Goal: Task Accomplishment & Management: Manage account settings

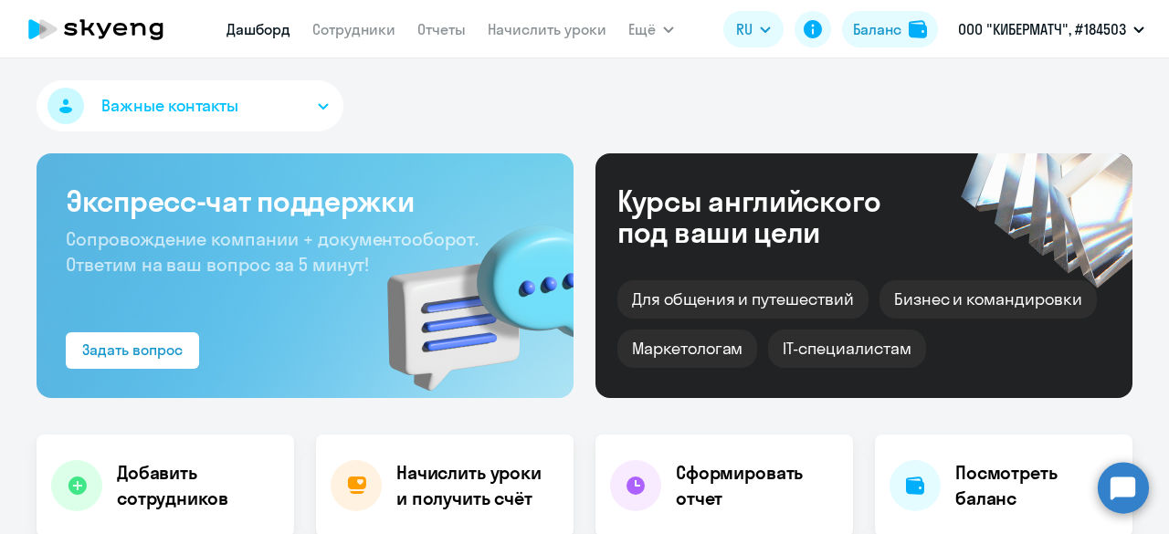
select select "30"
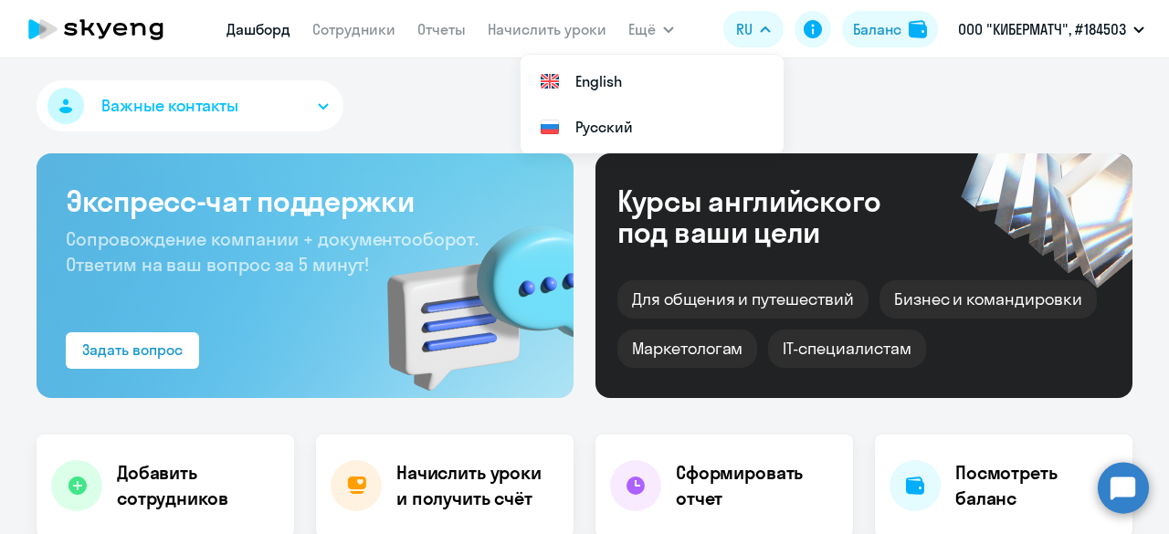
click at [900, 90] on div "Важные контакты" at bounding box center [585, 109] width 1096 height 58
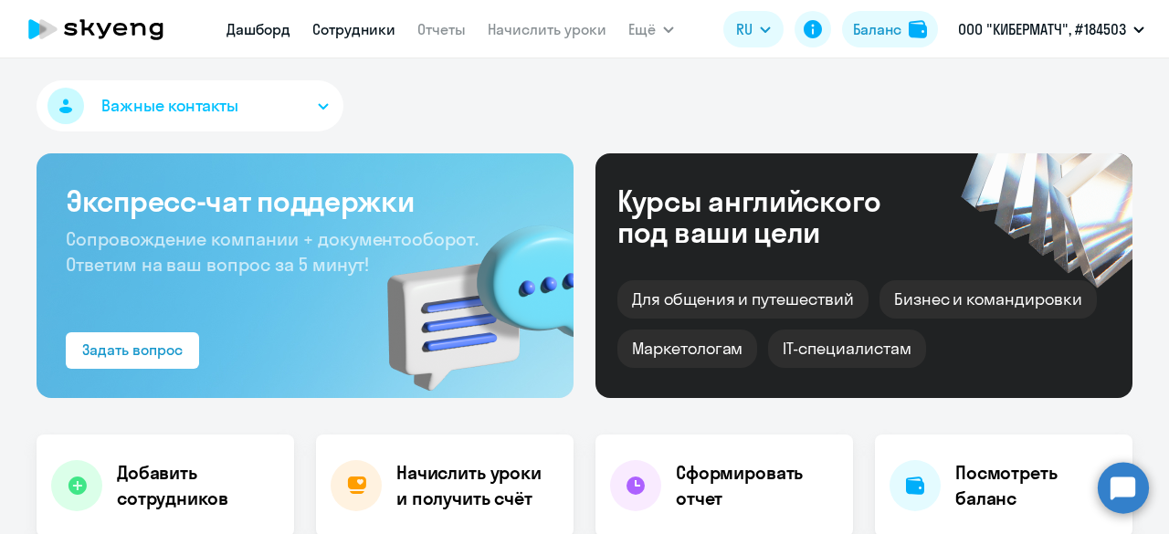
click at [364, 23] on link "Сотрудники" at bounding box center [353, 29] width 83 height 18
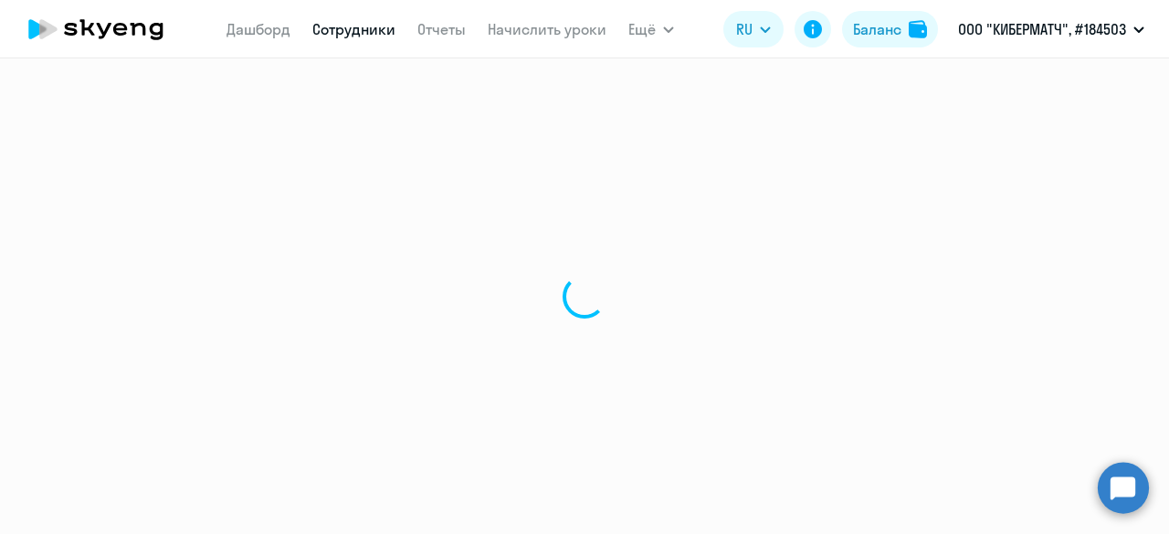
select select "30"
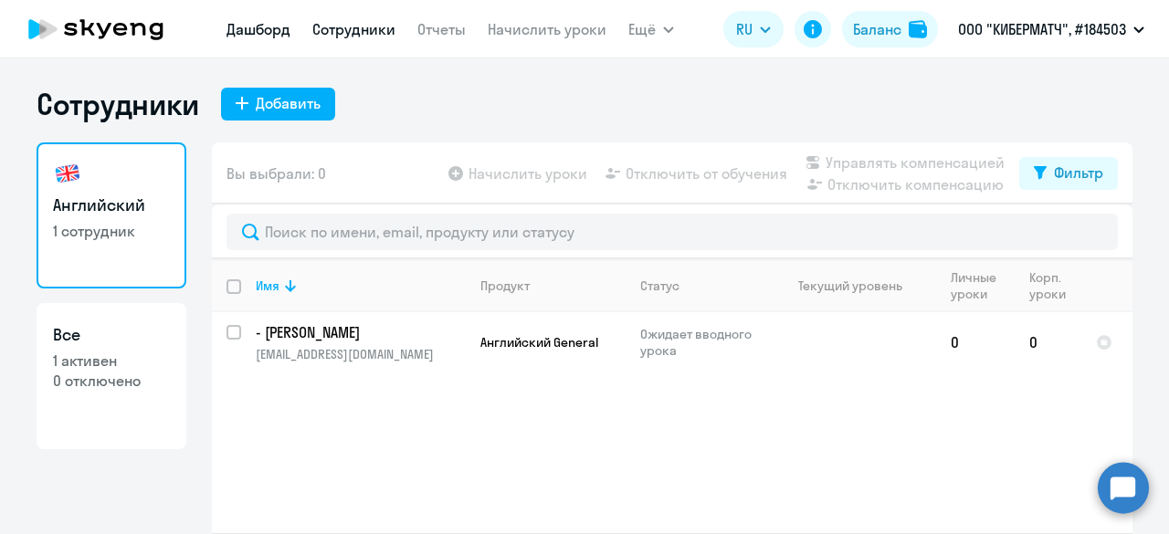
click at [243, 31] on link "Дашборд" at bounding box center [259, 29] width 64 height 18
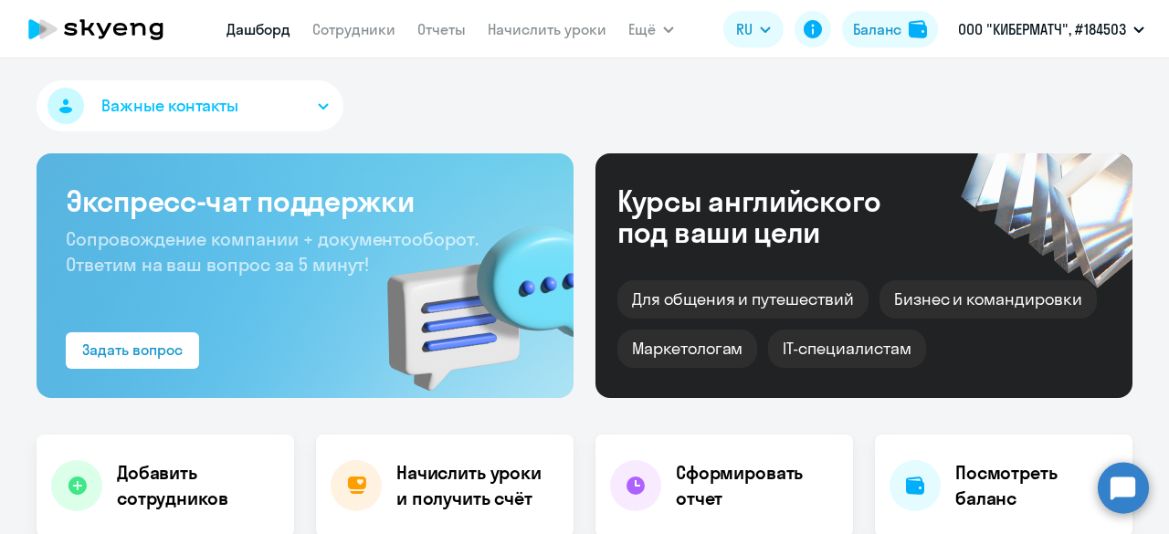
select select "30"
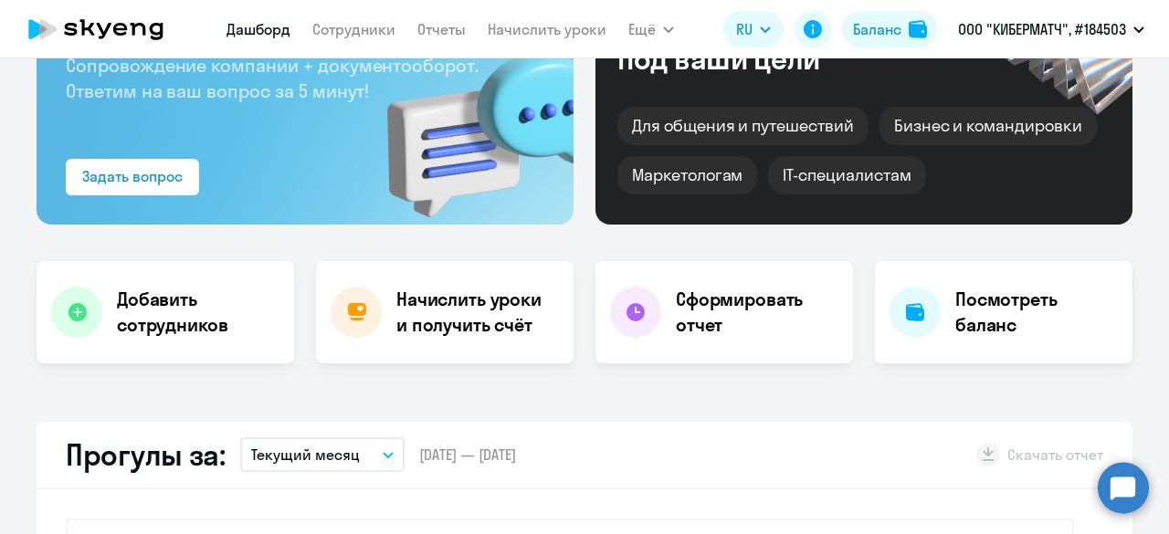
scroll to position [207, 0]
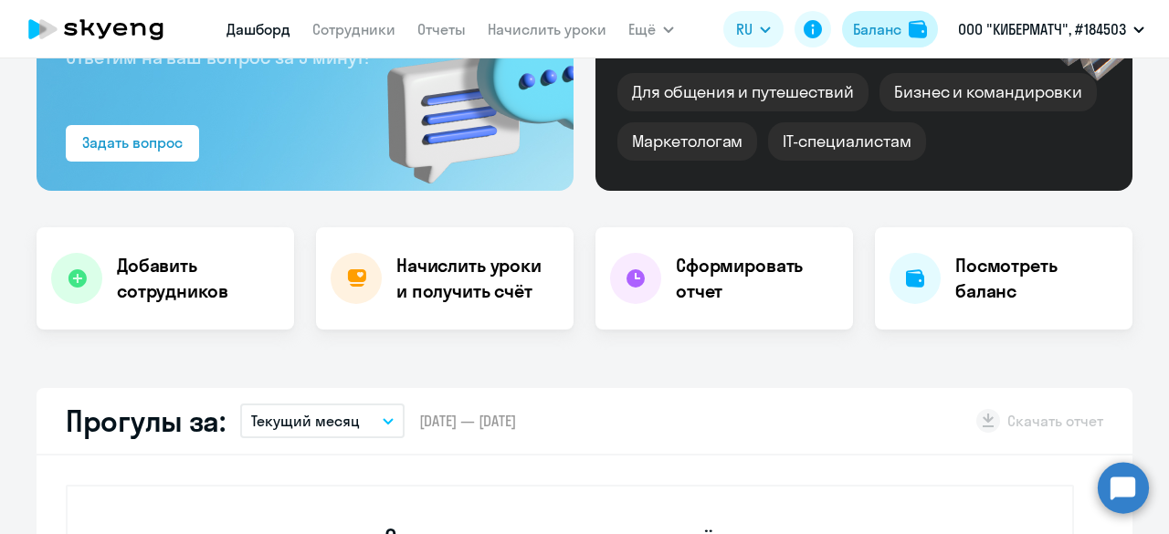
click at [875, 32] on div "Баланс" at bounding box center [877, 29] width 48 height 22
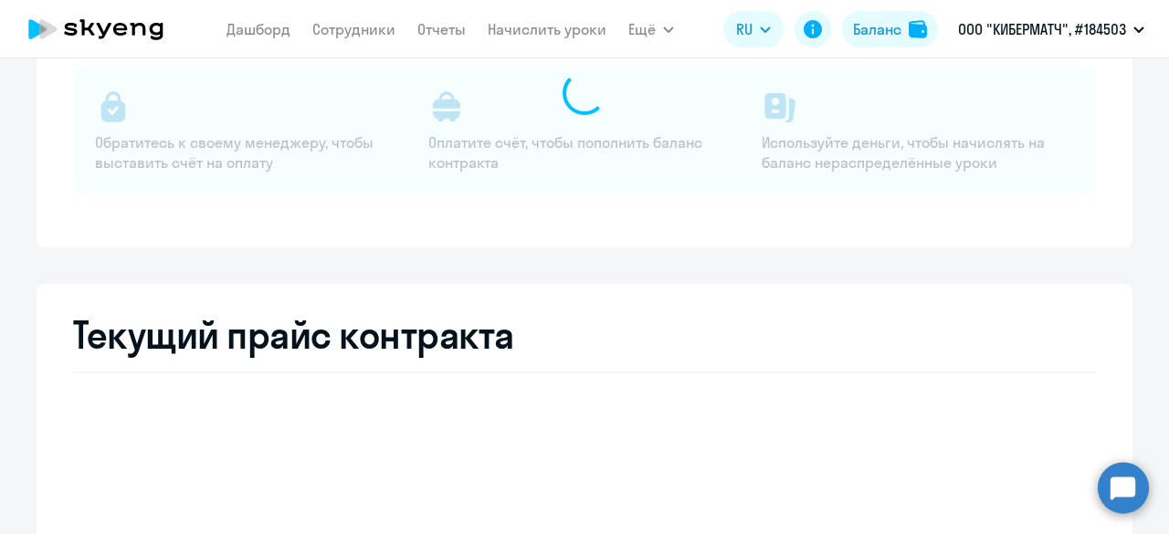
select select "english_adult_not_native_speaker"
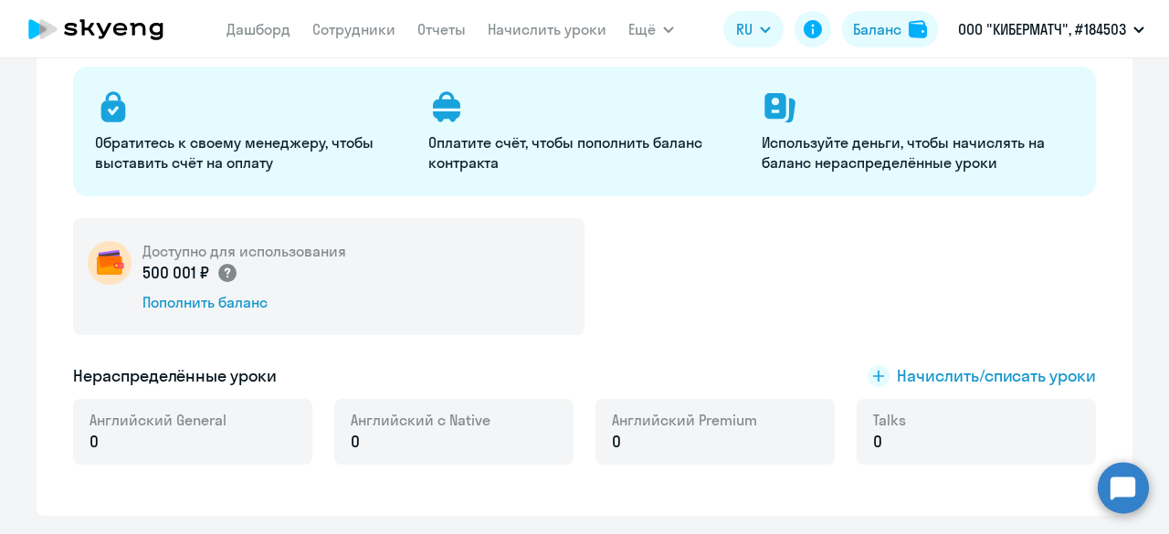
drag, startPoint x: 135, startPoint y: 271, endPoint x: 208, endPoint y: 274, distance: 73.1
click at [208, 274] on p "500 001 ₽" at bounding box center [190, 273] width 96 height 24
click at [268, 26] on link "Дашборд" at bounding box center [259, 29] width 64 height 18
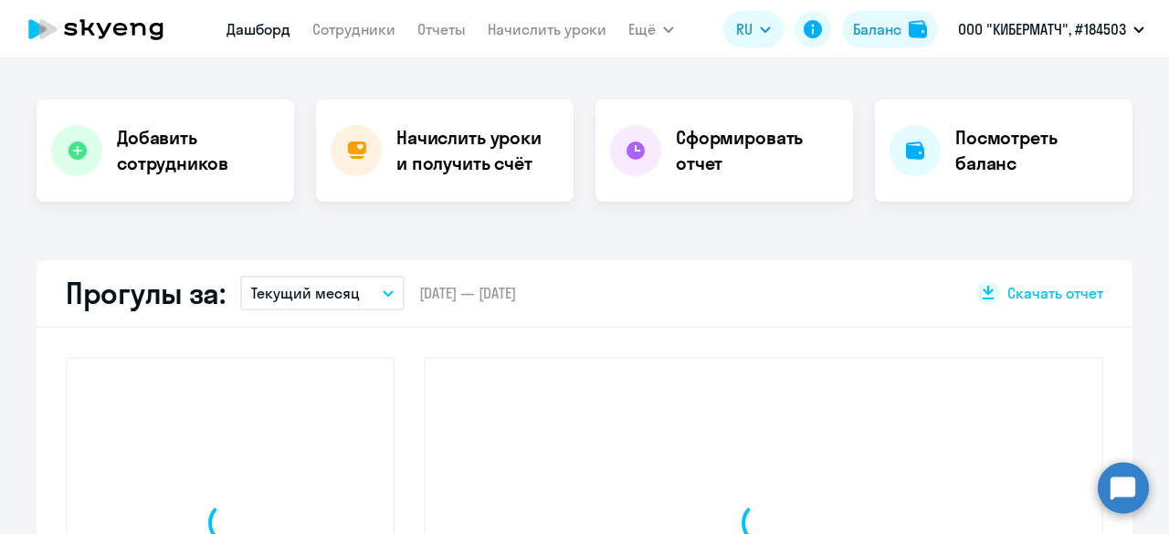
select select "30"
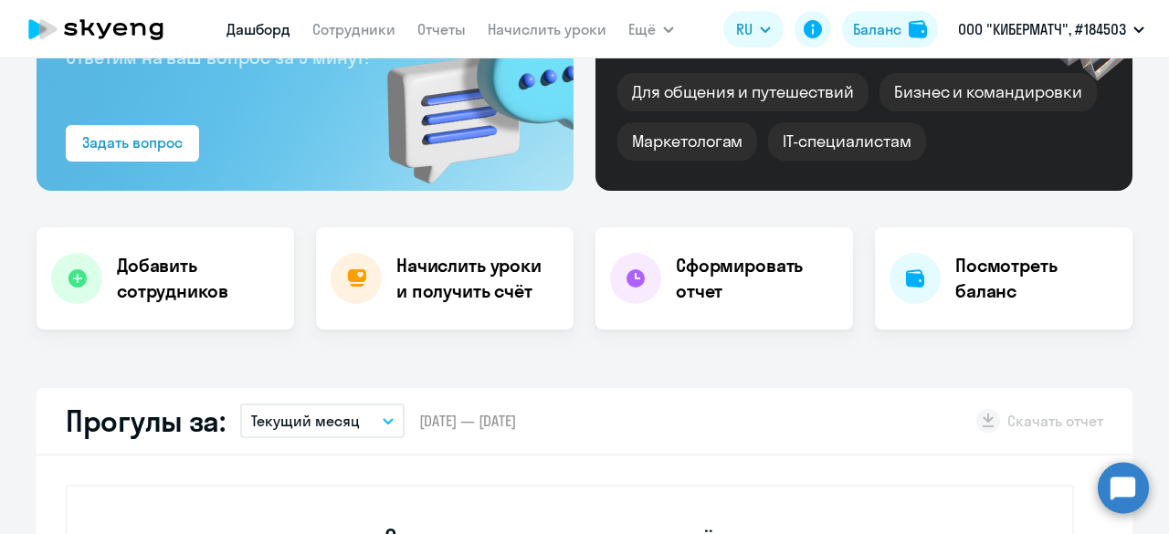
scroll to position [335, 0]
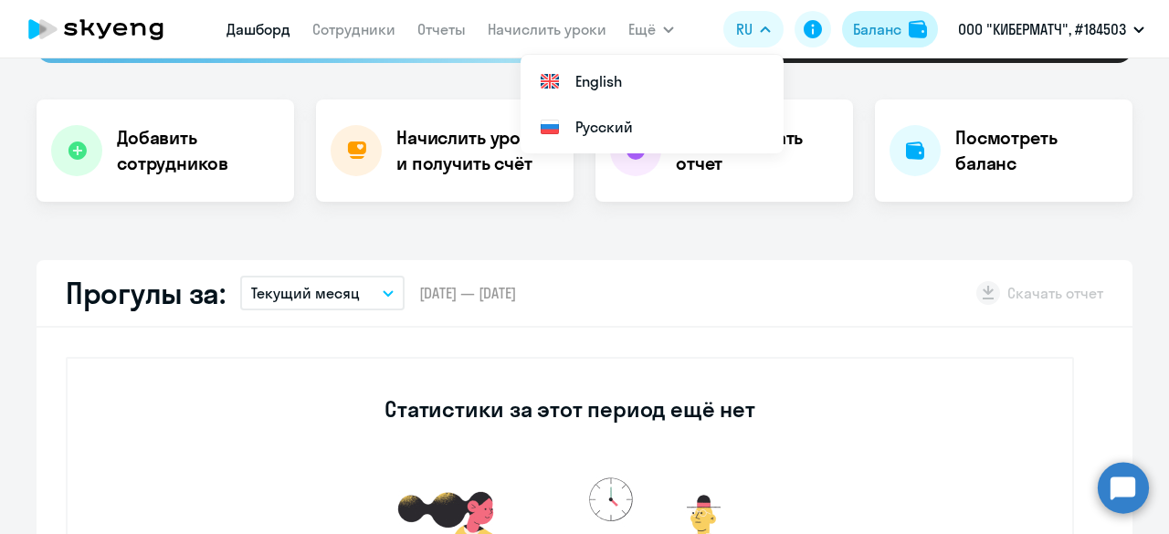
click at [890, 32] on div "Баланс" at bounding box center [877, 29] width 48 height 22
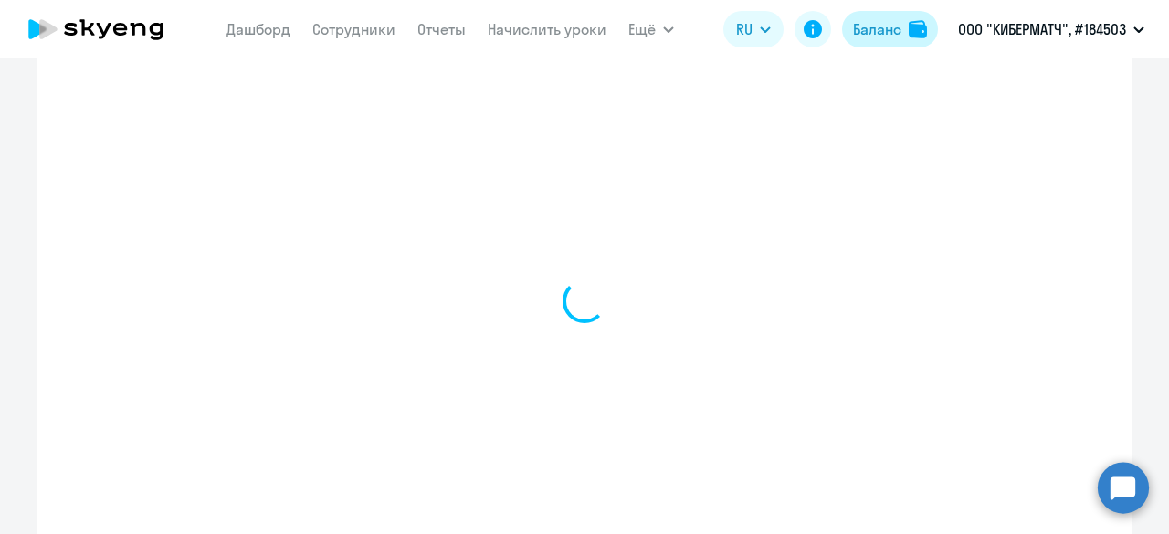
select select "english_adult_not_native_speaker"
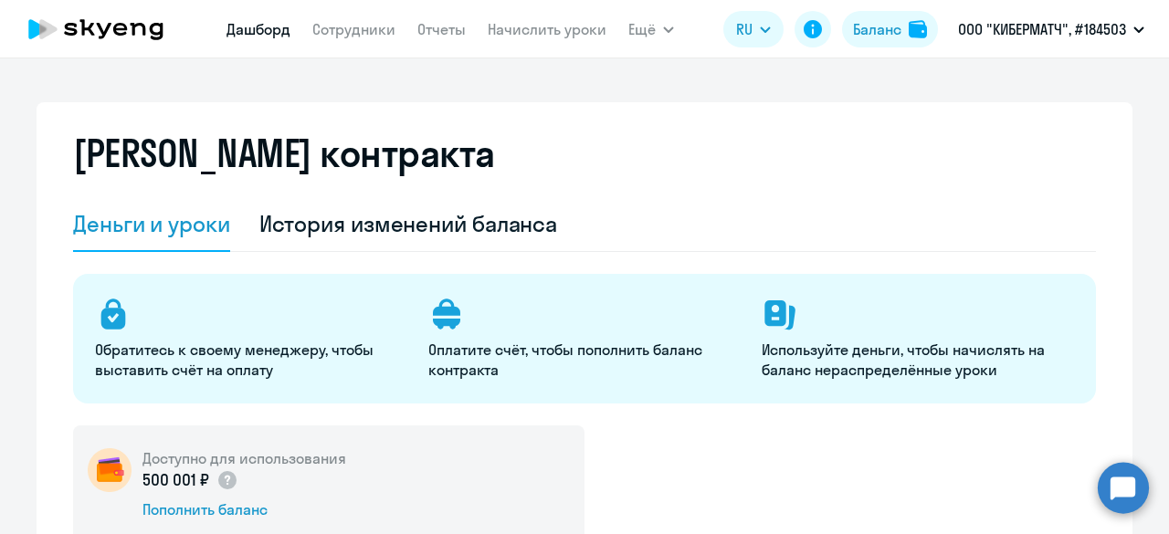
click at [271, 30] on link "Дашборд" at bounding box center [259, 29] width 64 height 18
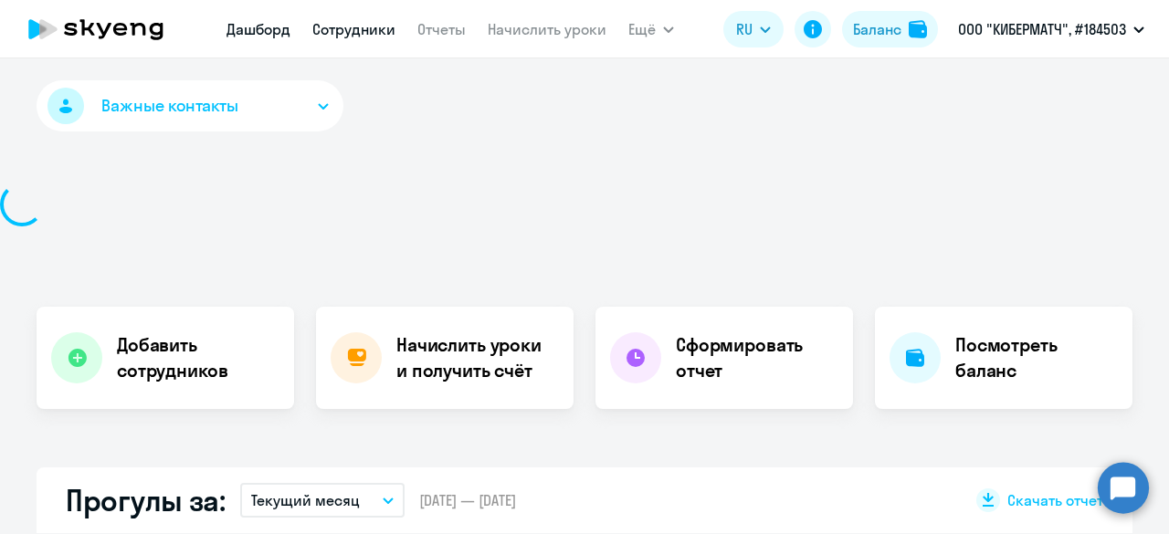
select select "30"
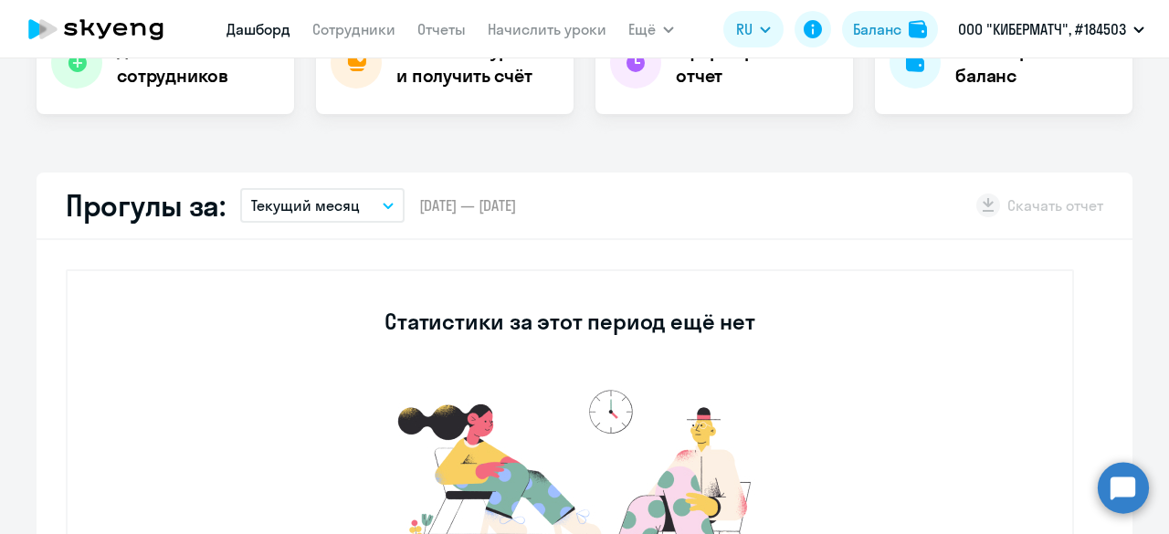
scroll to position [417, 0]
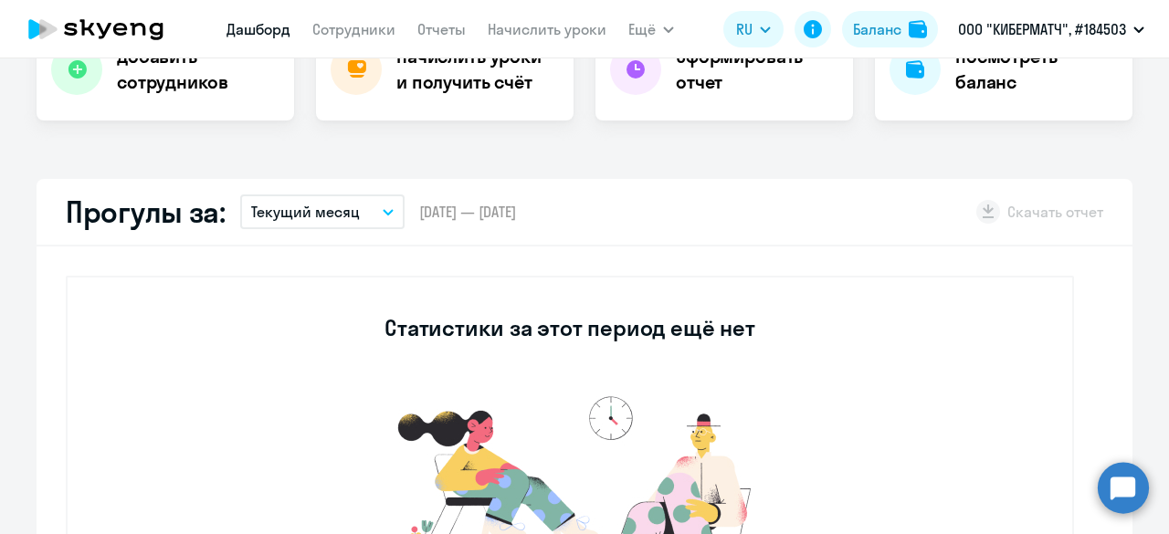
drag, startPoint x: 53, startPoint y: 209, endPoint x: 248, endPoint y: 227, distance: 195.3
click at [243, 229] on div "Прогулы за: Текущий месяц – 01.09.2025 — 30.09.2025 Скачать отчет" at bounding box center [585, 213] width 1096 height 68
click at [628, 158] on div "Важные контакты Экспресс-чат поддержки Сопровождение компании + документооборот…" at bounding box center [584, 296] width 1169 height 476
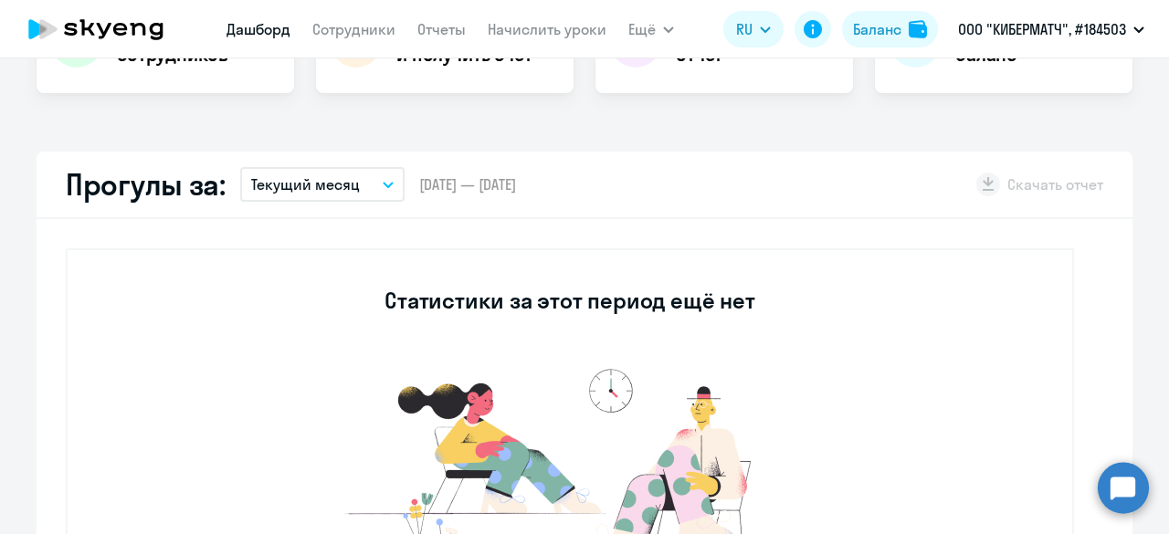
scroll to position [438, 0]
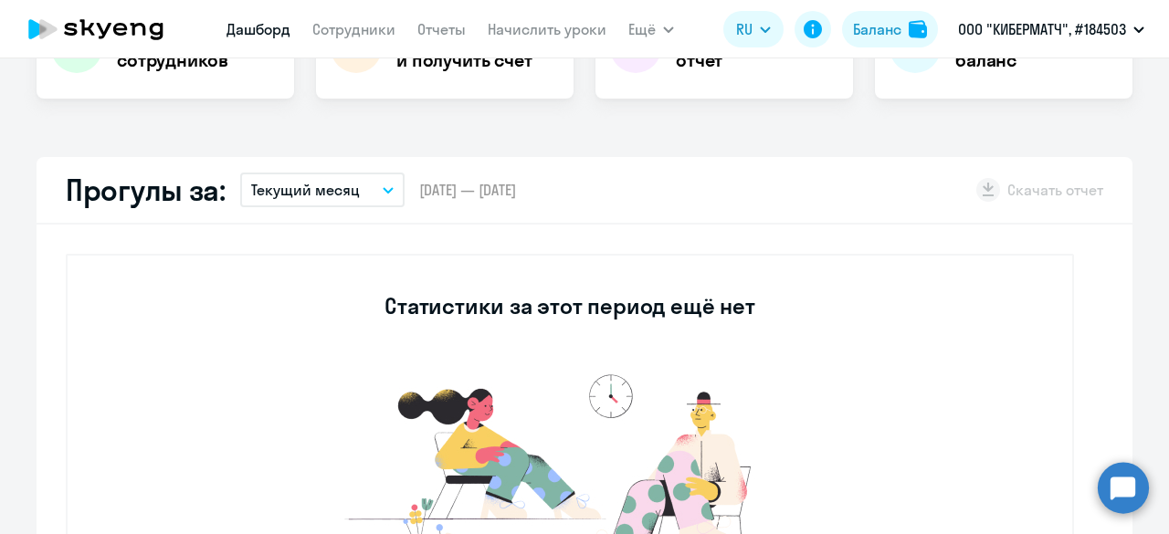
click at [327, 194] on p "Текущий месяц" at bounding box center [305, 190] width 109 height 22
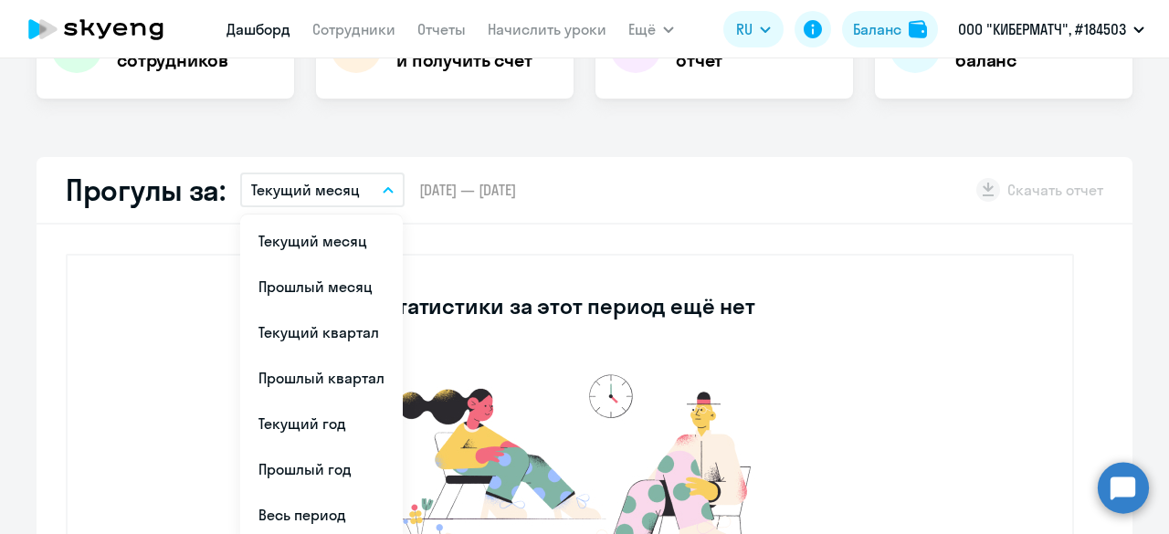
click at [827, 182] on div "Прогулы за: Текущий месяц Текущий месяц Прошлый месяц Текущий квартал Прошлый к…" at bounding box center [585, 191] width 1096 height 68
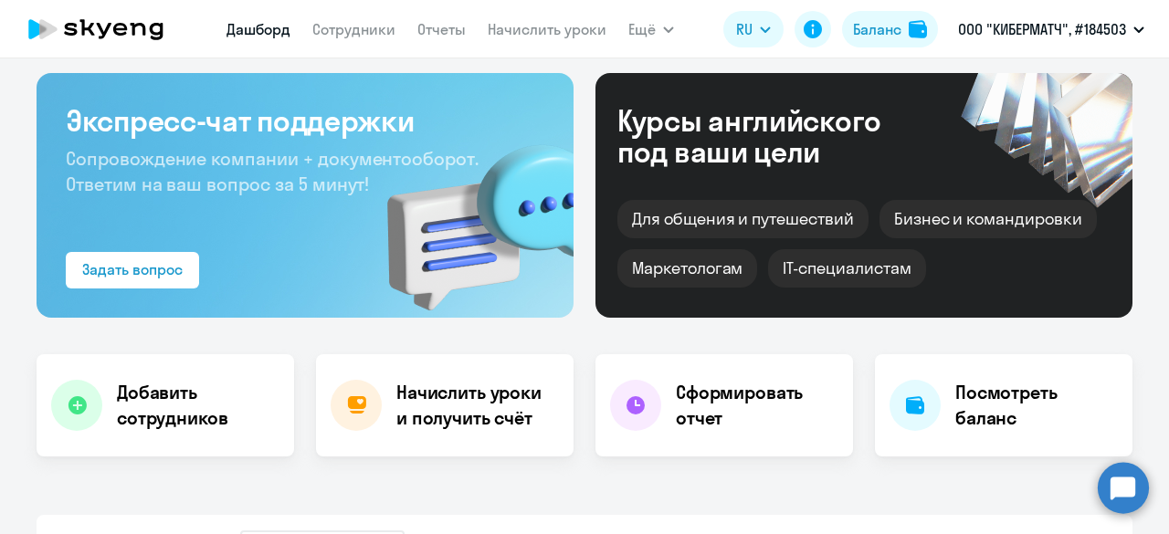
scroll to position [0, 0]
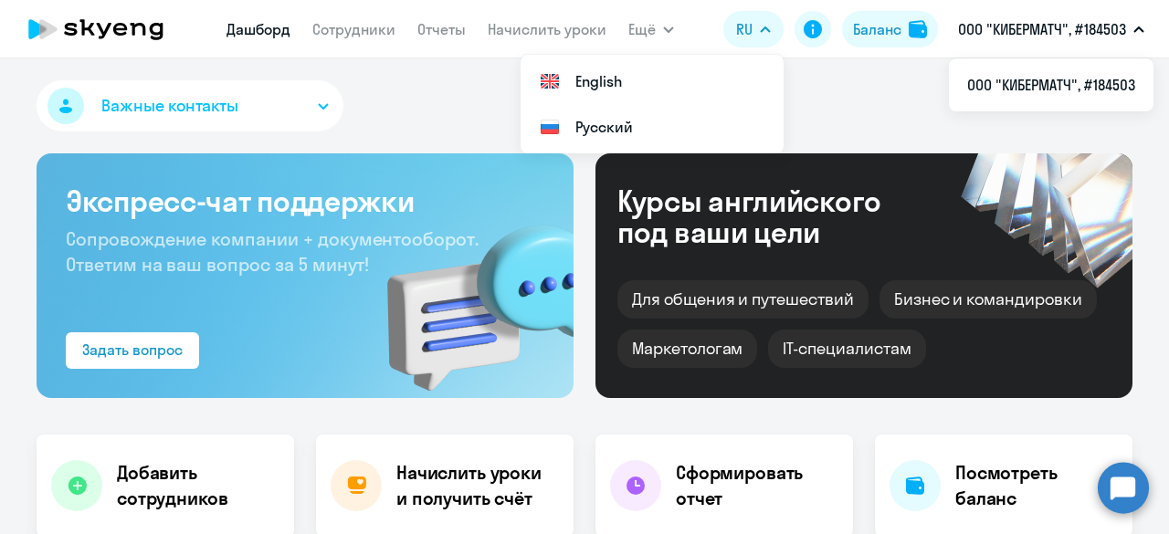
click at [334, 18] on app-menu-item-link "Сотрудники" at bounding box center [353, 29] width 83 height 23
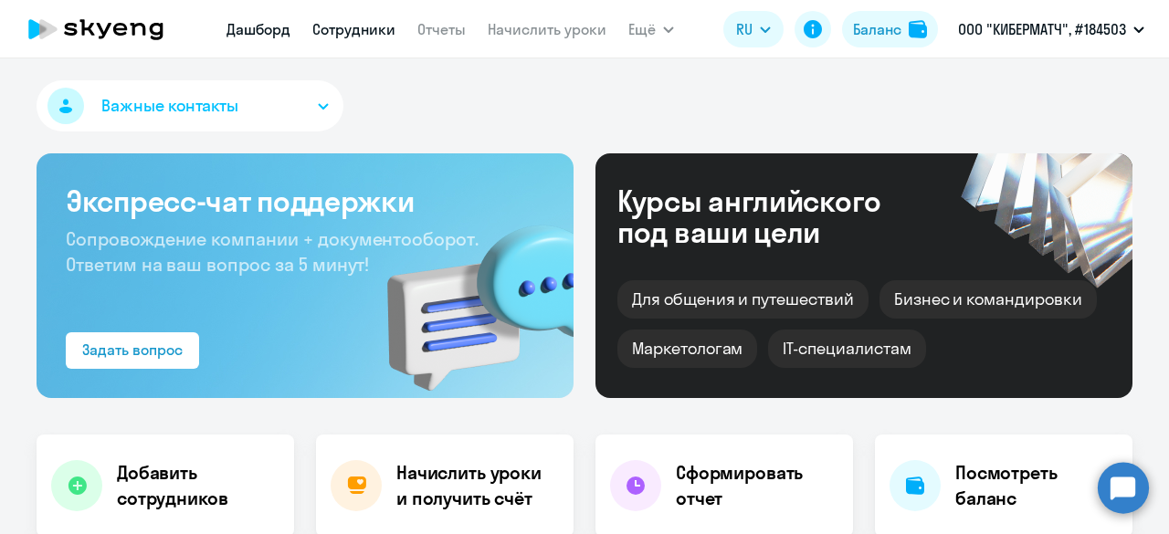
click at [332, 26] on link "Сотрудники" at bounding box center [353, 29] width 83 height 18
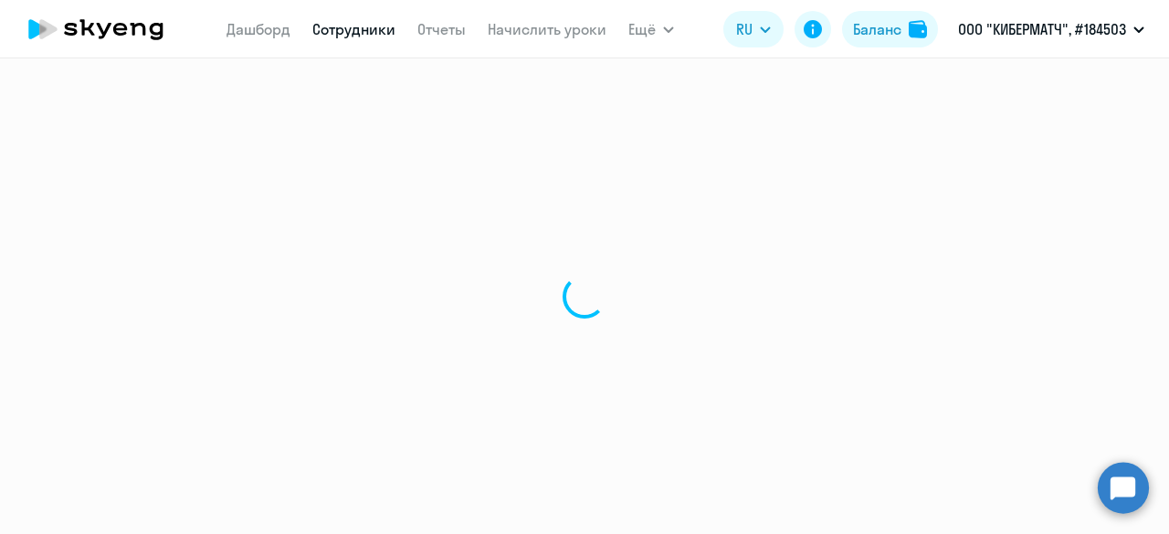
select select "30"
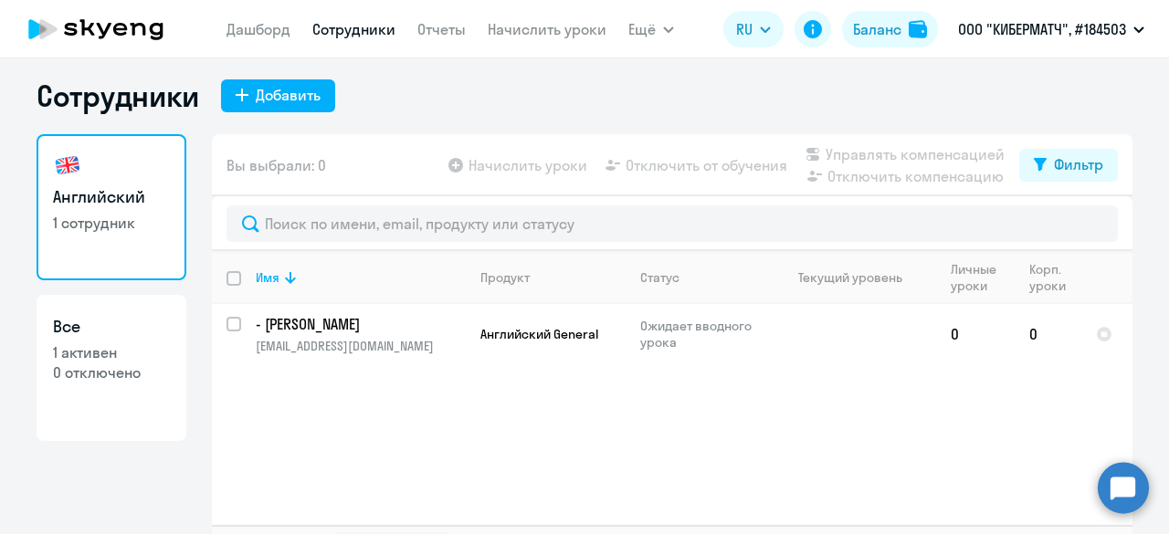
scroll to position [27, 0]
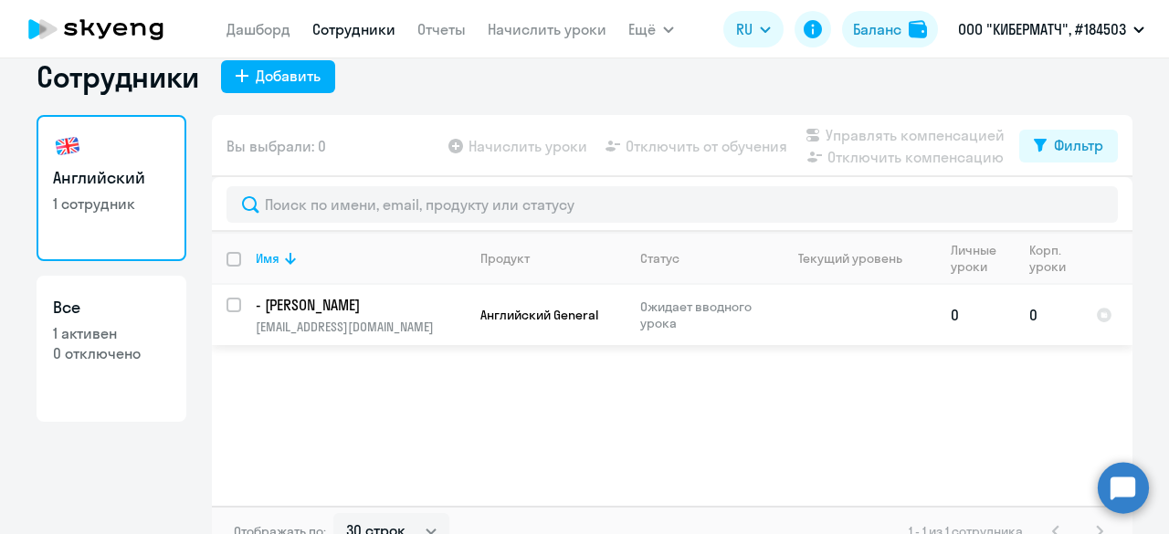
click at [227, 301] on input "select row 42349839" at bounding box center [245, 316] width 37 height 37
checkbox input "true"
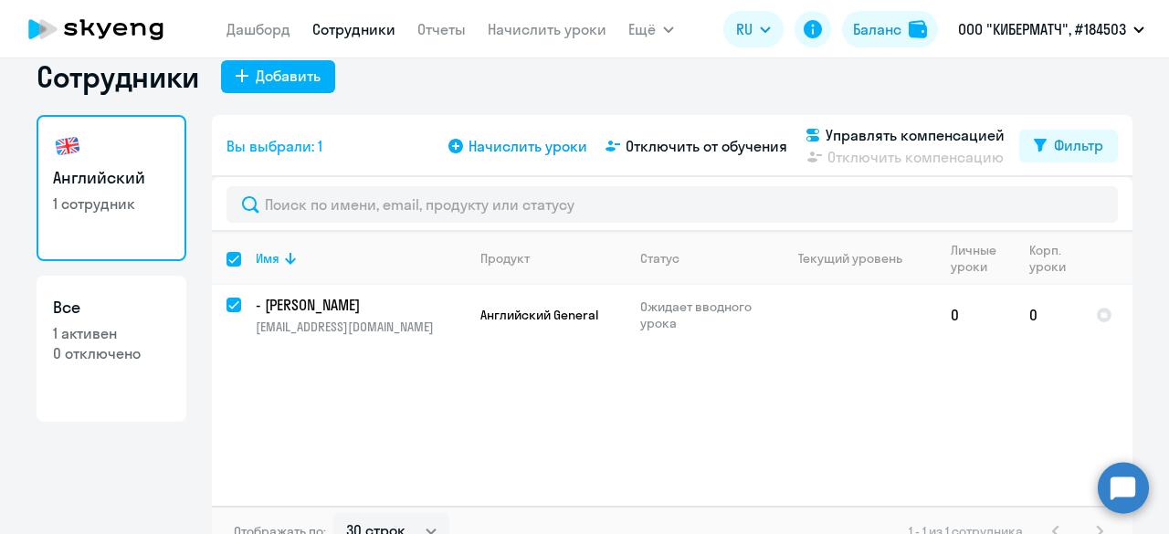
click at [486, 146] on span "Начислить уроки" at bounding box center [528, 146] width 119 height 22
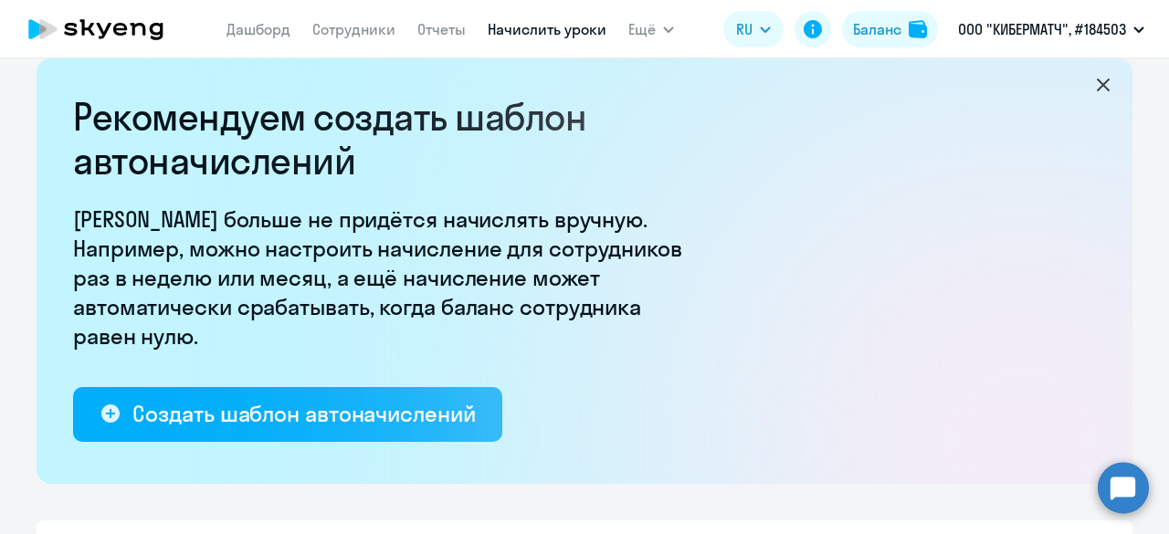
scroll to position [514, 0]
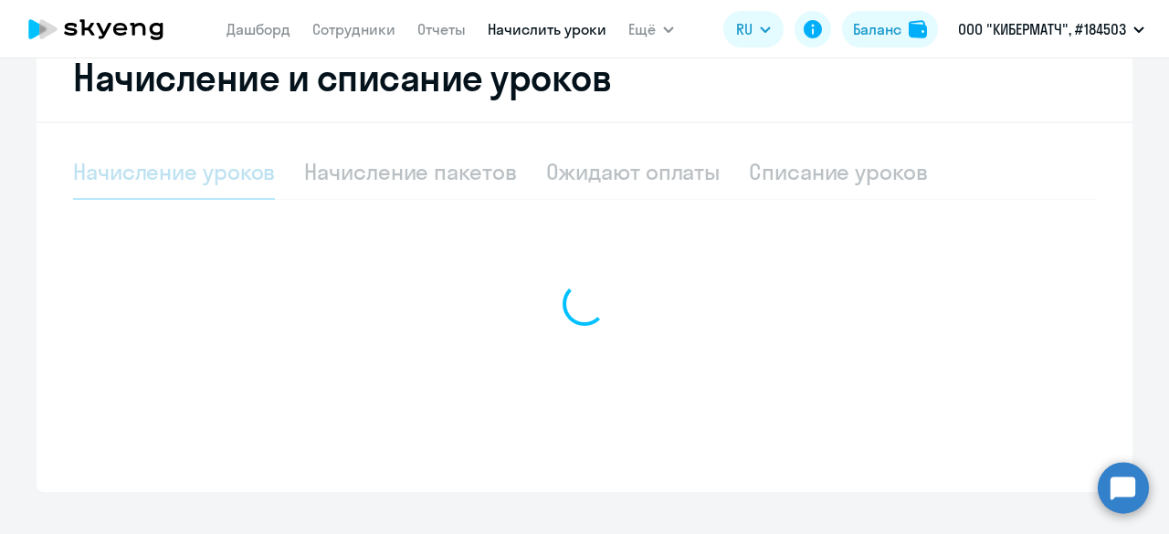
select select "10"
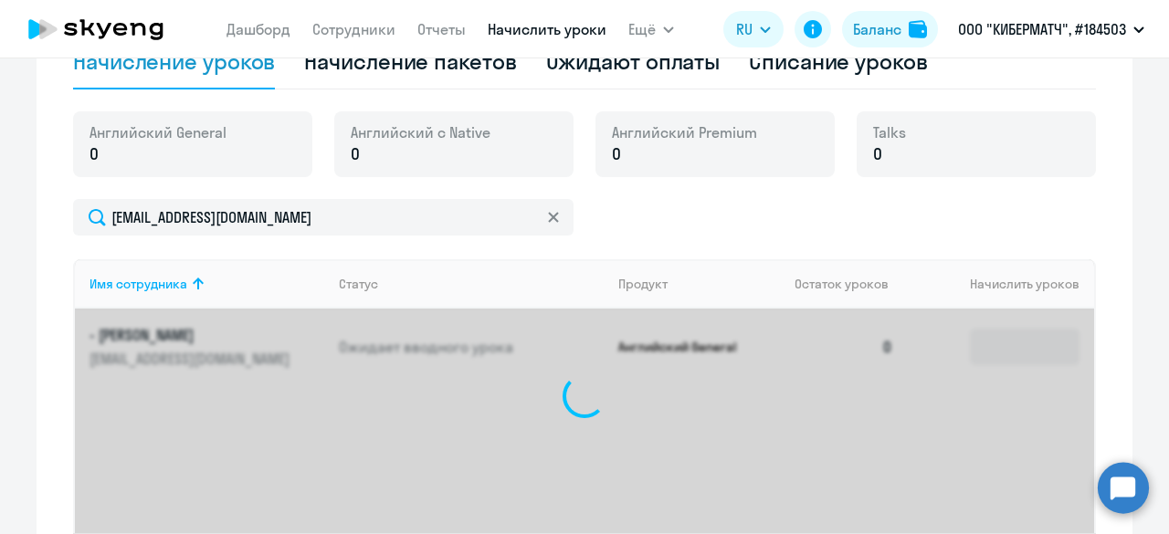
scroll to position [630, 0]
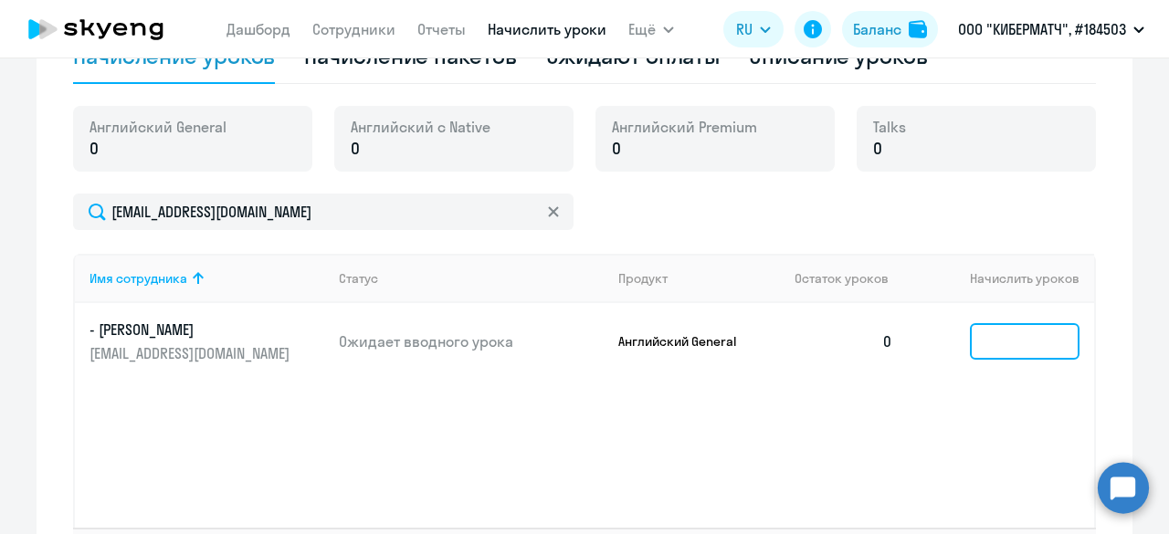
click at [1035, 339] on input at bounding box center [1025, 341] width 110 height 37
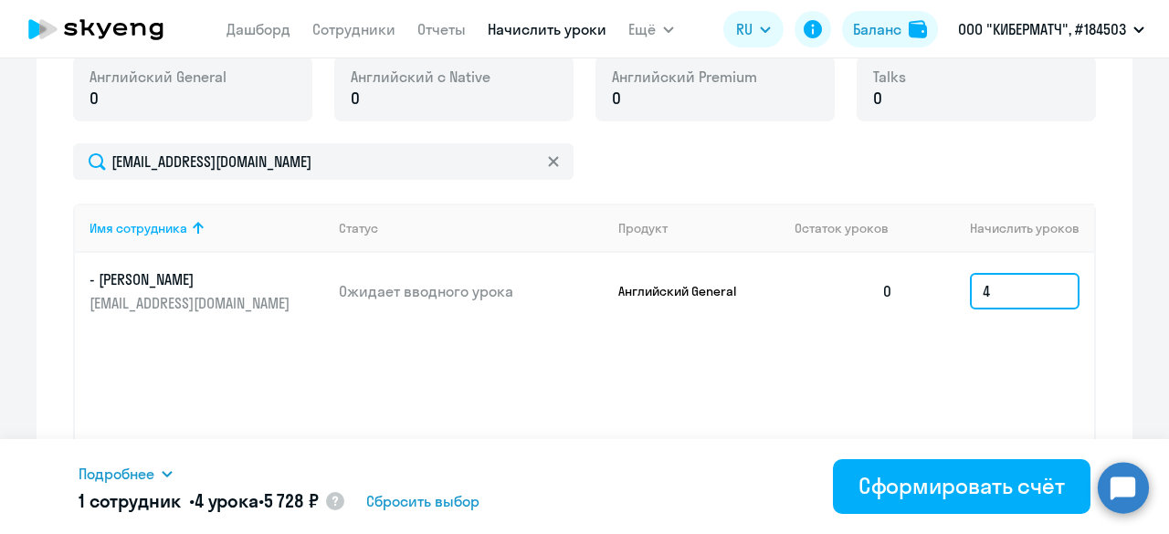
scroll to position [681, 0]
type input "4"
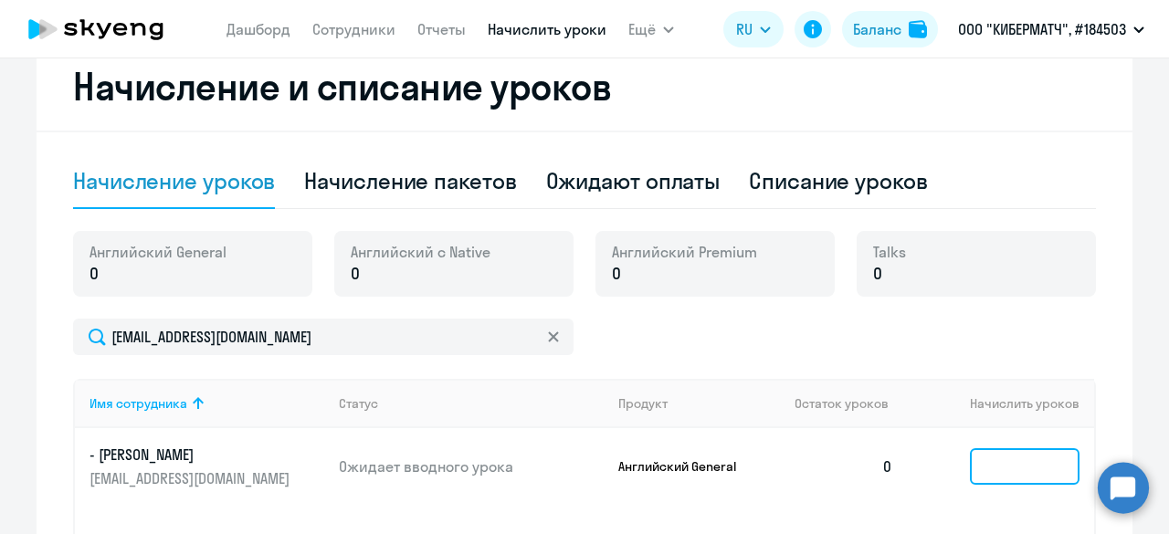
scroll to position [497, 0]
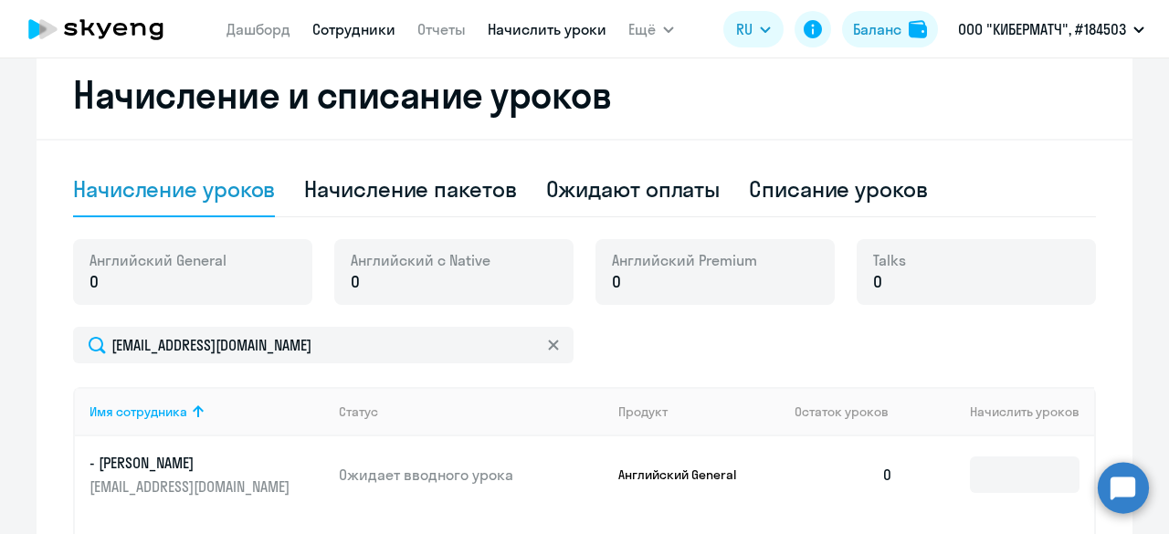
click at [348, 35] on link "Сотрудники" at bounding box center [353, 29] width 83 height 18
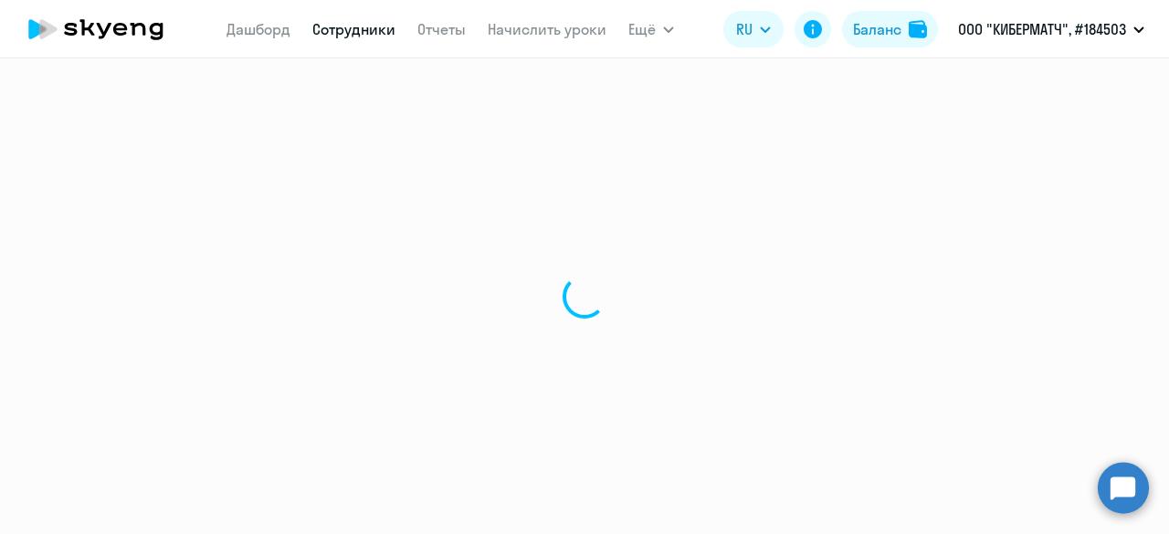
select select "30"
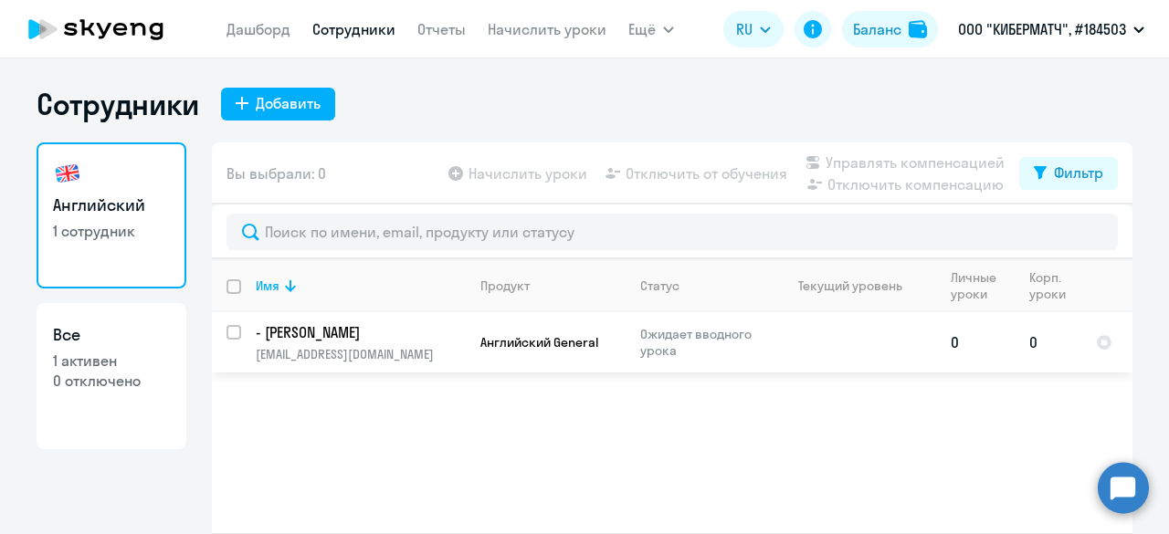
click at [227, 342] on input "select row 42349839" at bounding box center [245, 343] width 37 height 37
checkbox input "true"
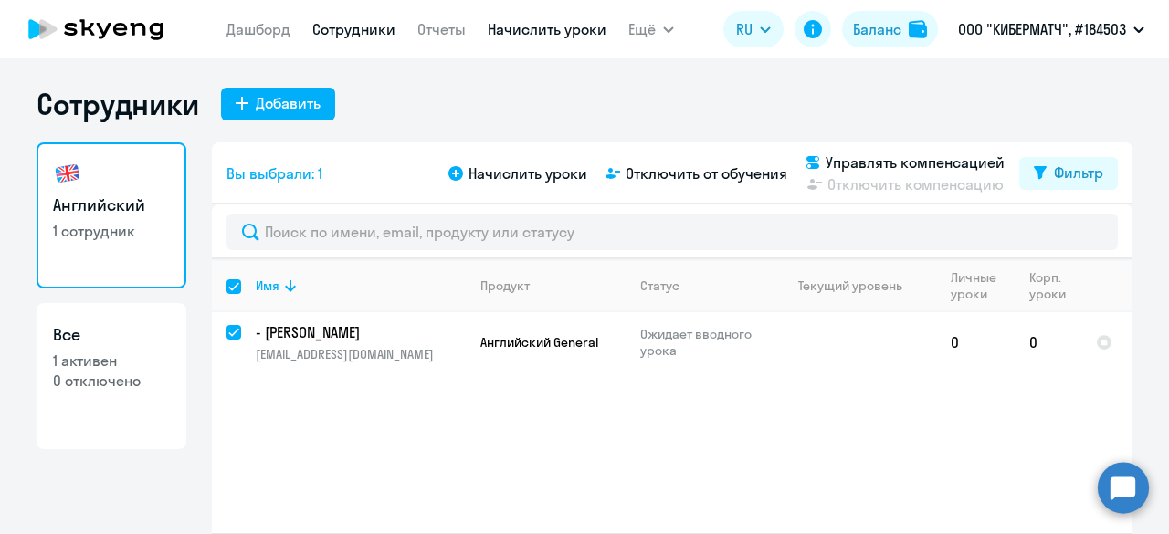
click at [536, 37] on link "Начислить уроки" at bounding box center [547, 29] width 119 height 18
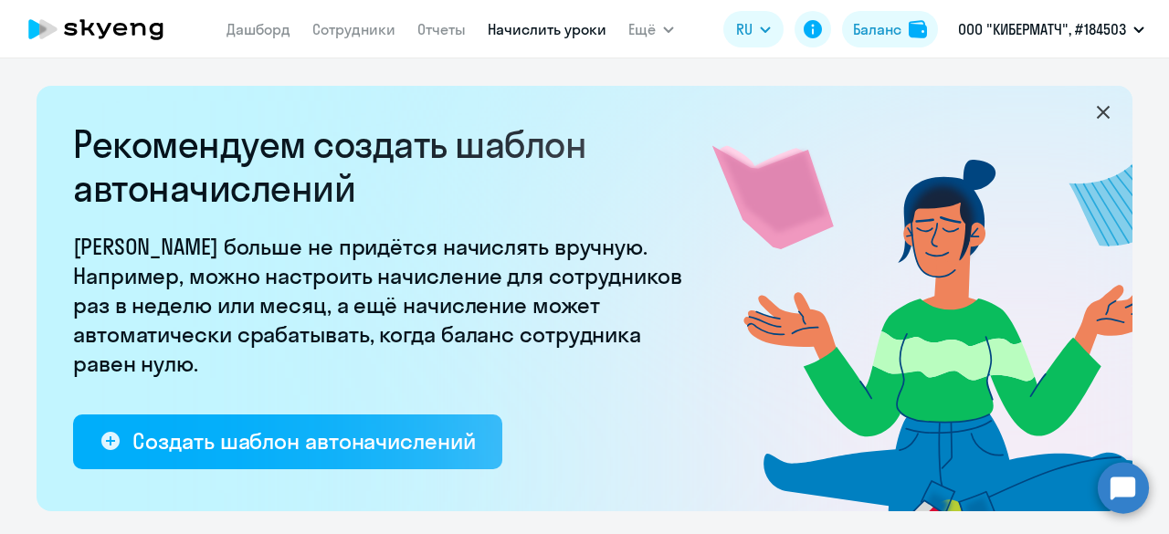
select select "10"
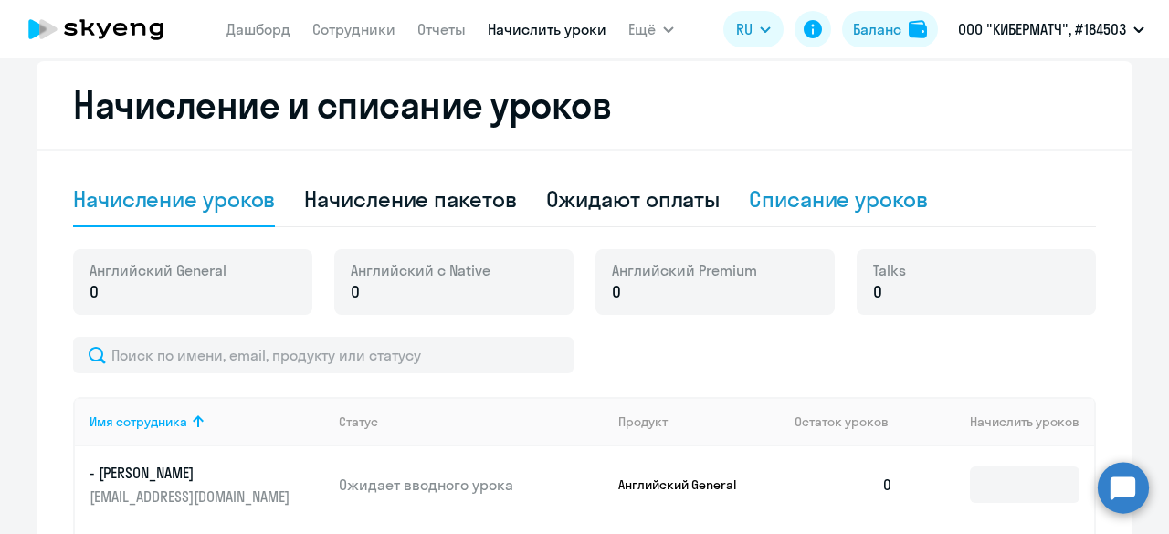
click at [835, 205] on div "Списание уроков" at bounding box center [838, 199] width 179 height 29
select select "10"
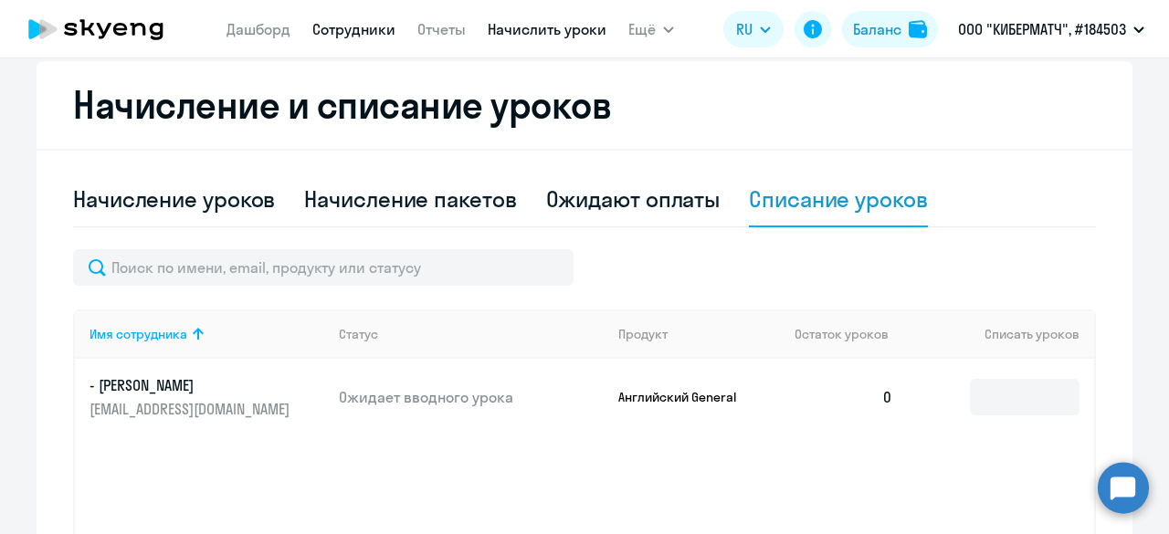
click at [316, 27] on link "Сотрудники" at bounding box center [353, 29] width 83 height 18
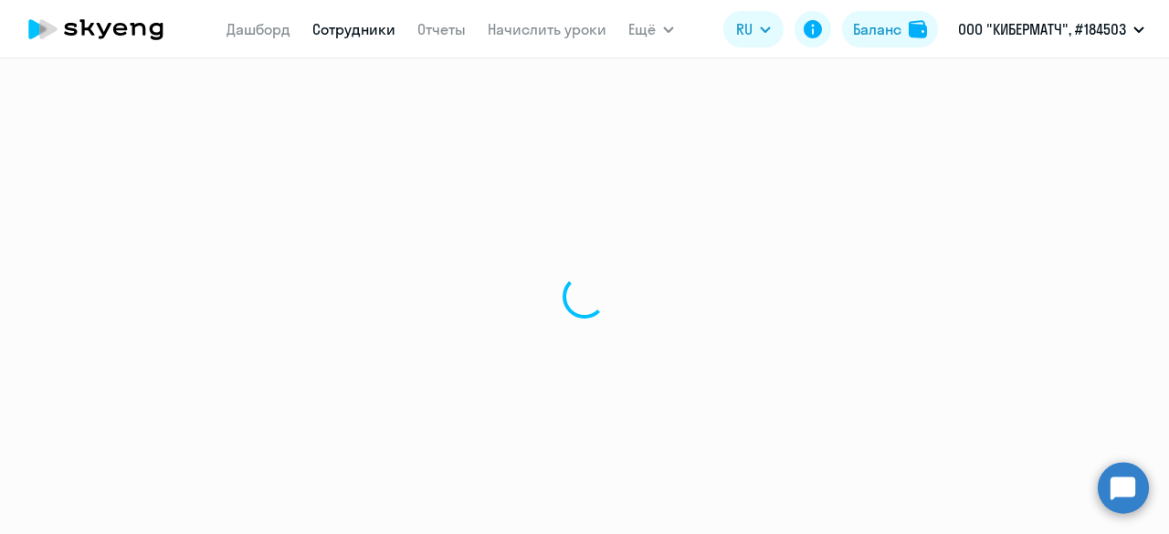
select select "30"
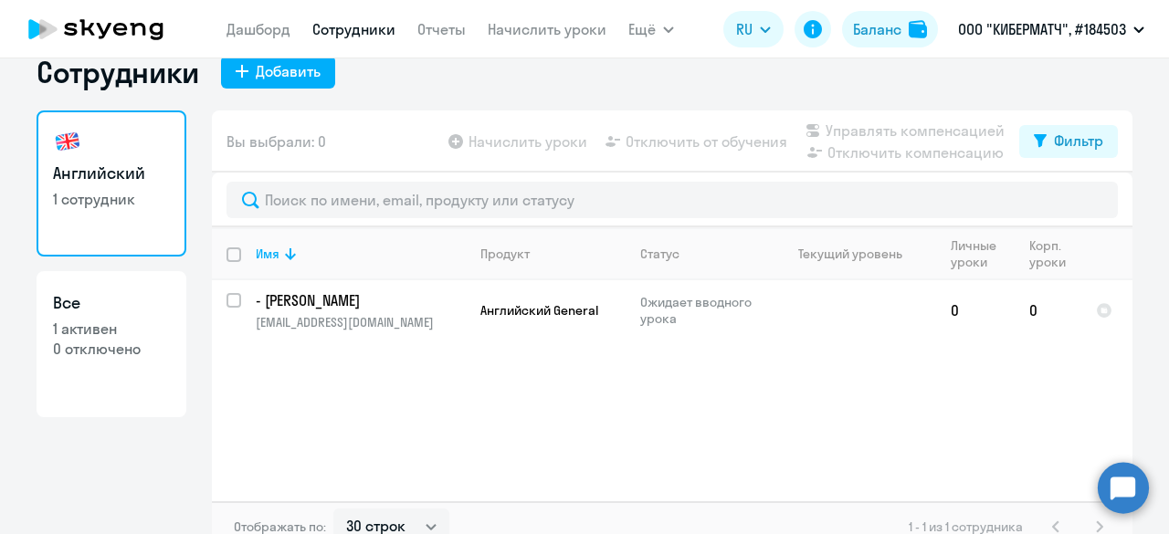
scroll to position [3, 0]
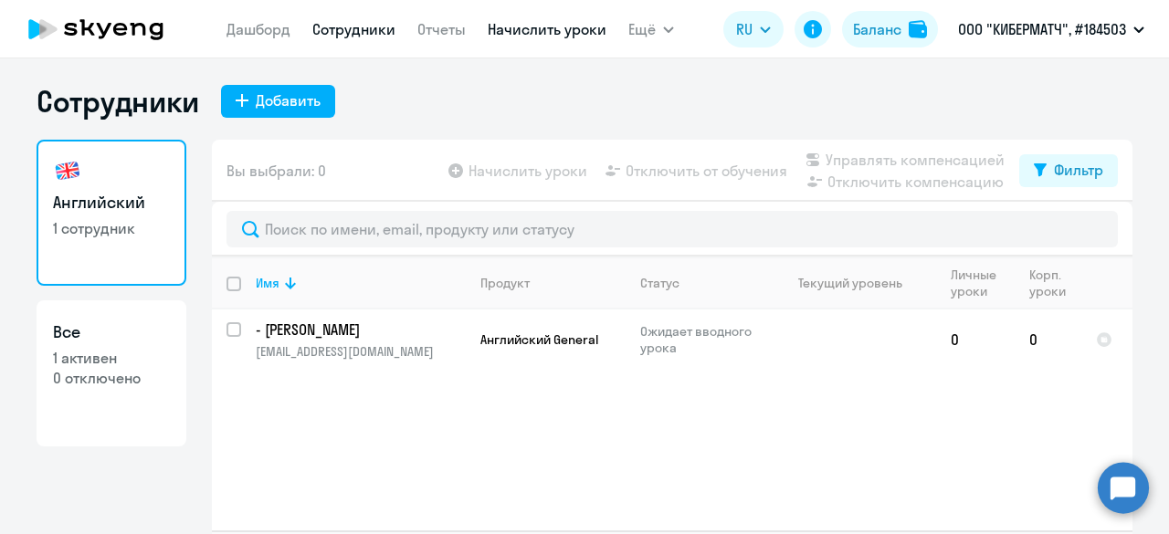
click at [551, 26] on link "Начислить уроки" at bounding box center [547, 29] width 119 height 18
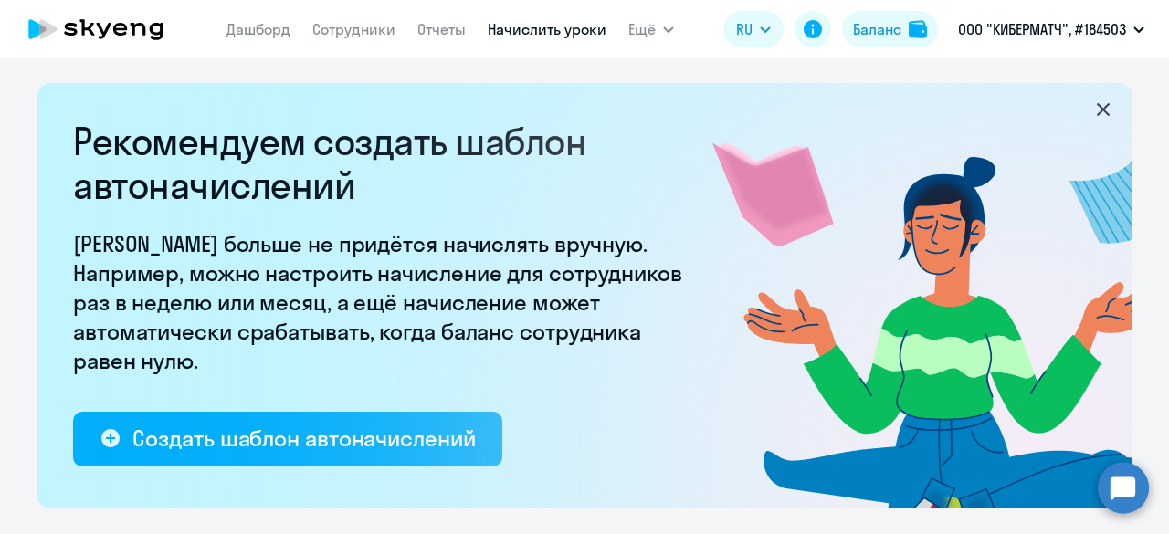
select select "10"
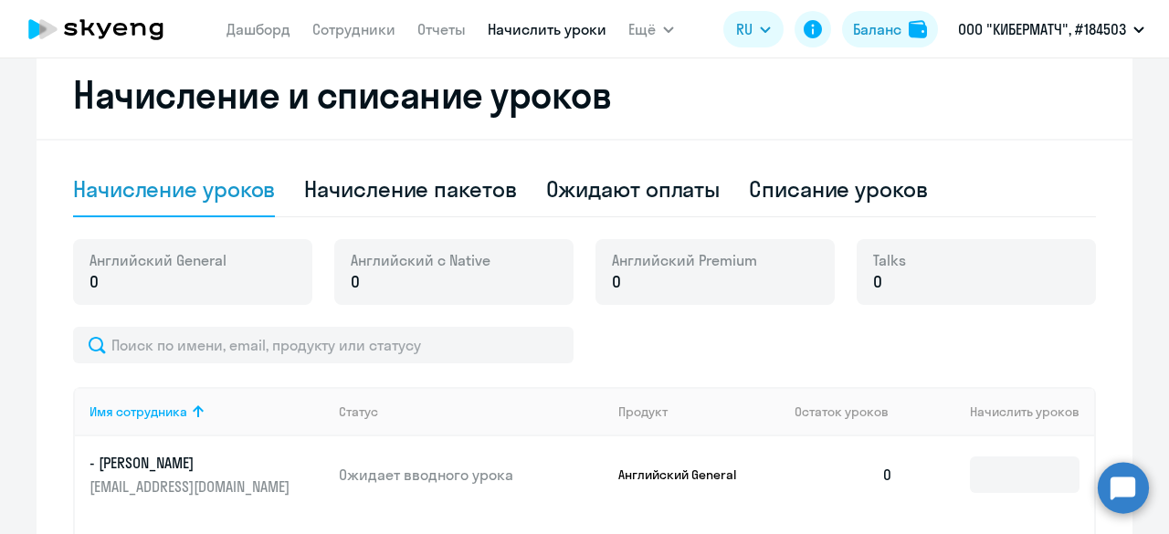
scroll to position [509, 0]
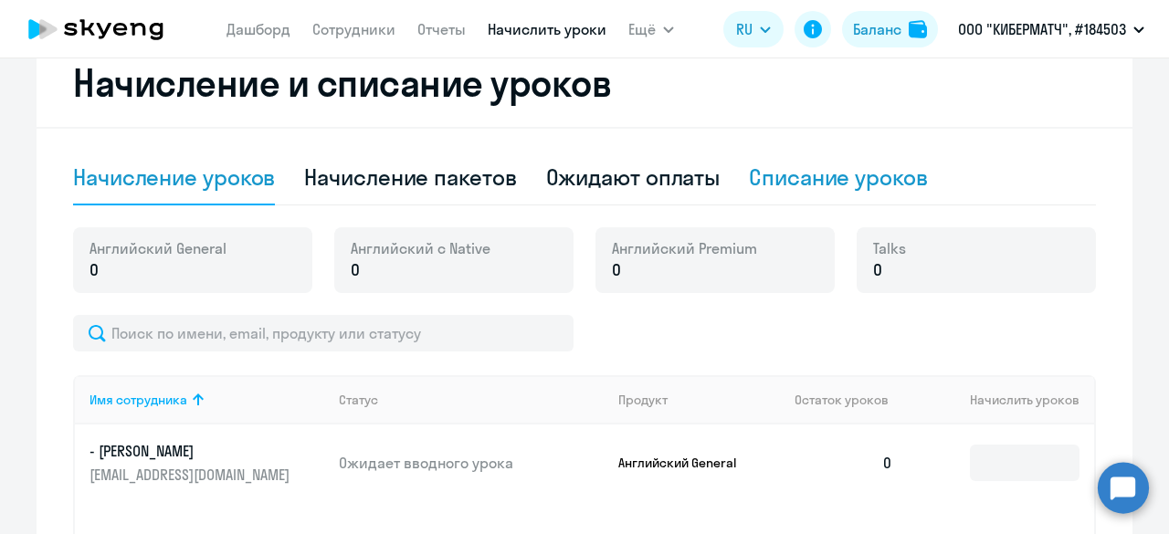
click at [773, 197] on div "Списание уроков" at bounding box center [838, 178] width 179 height 55
select select "10"
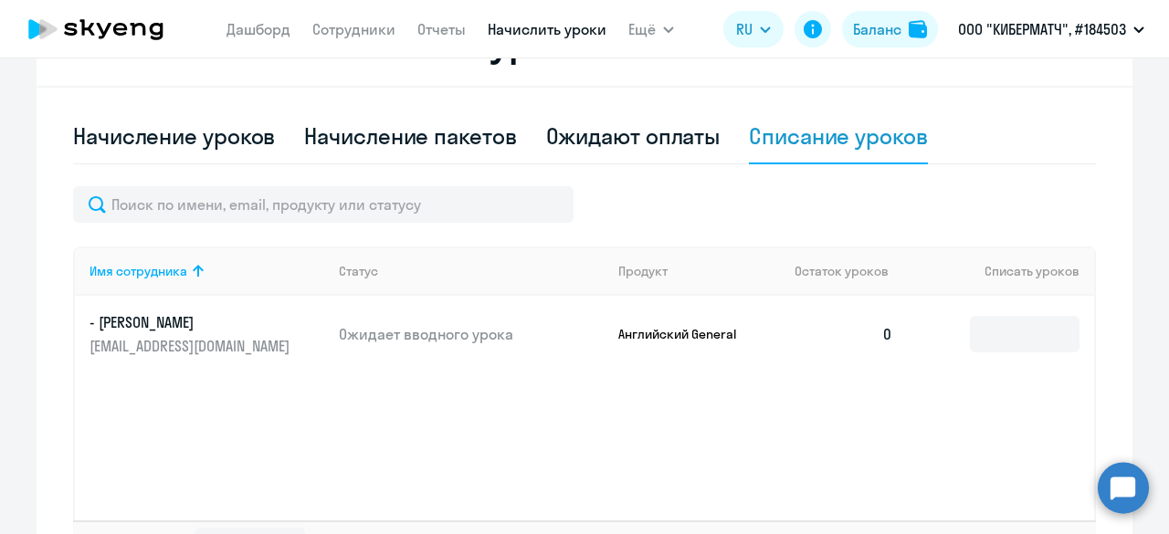
scroll to position [586, 0]
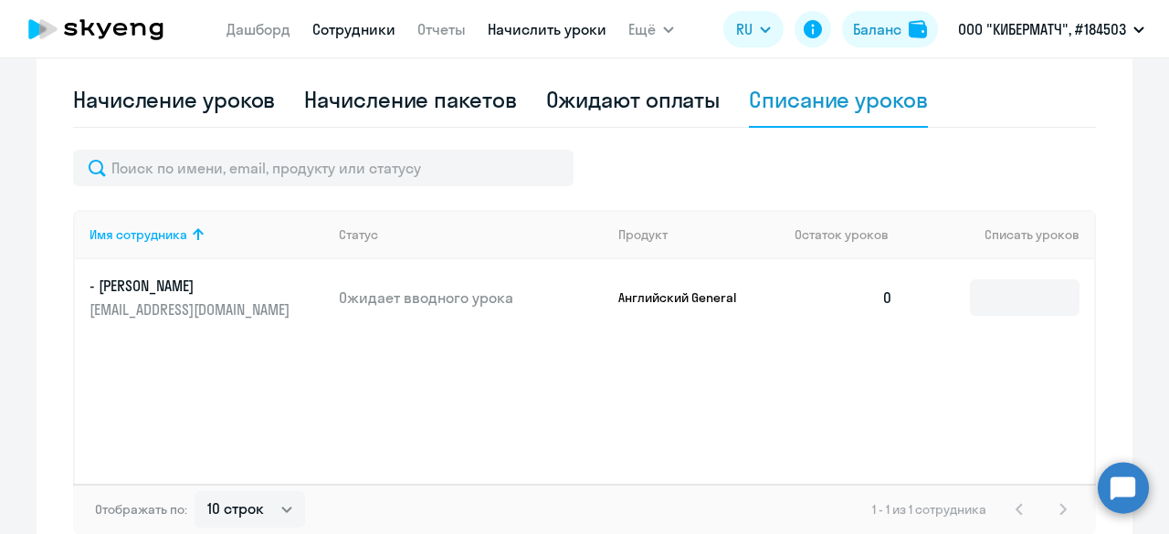
click at [342, 28] on link "Сотрудники" at bounding box center [353, 29] width 83 height 18
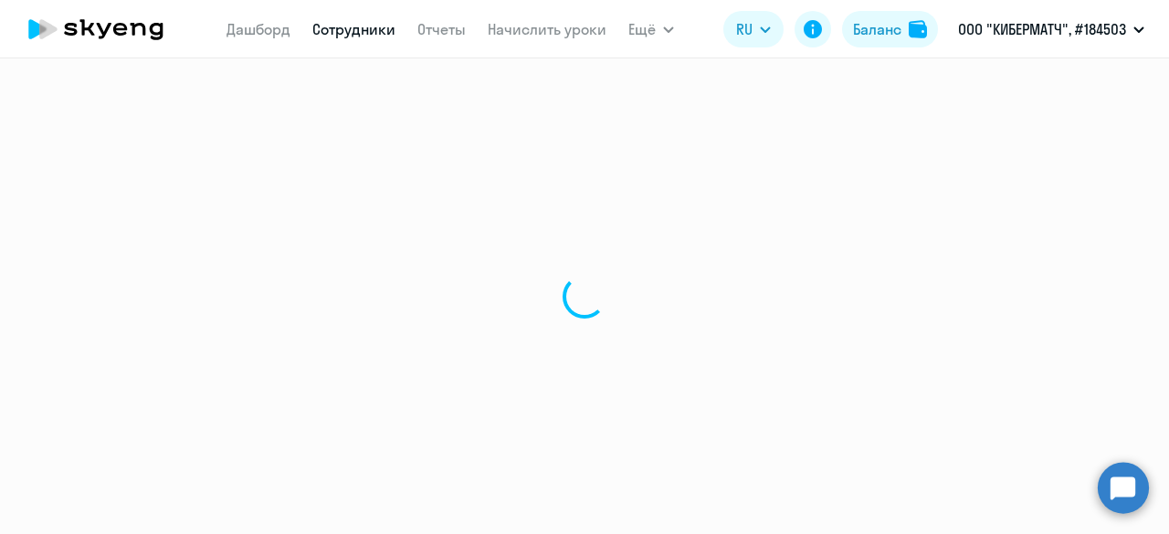
select select "30"
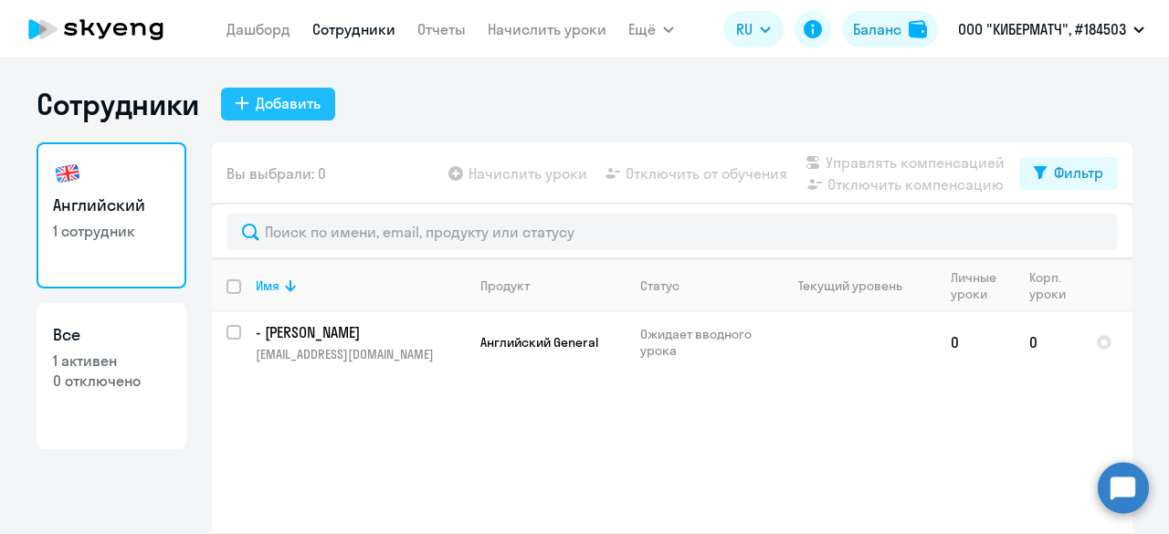
click at [276, 103] on div "Добавить" at bounding box center [288, 103] width 65 height 22
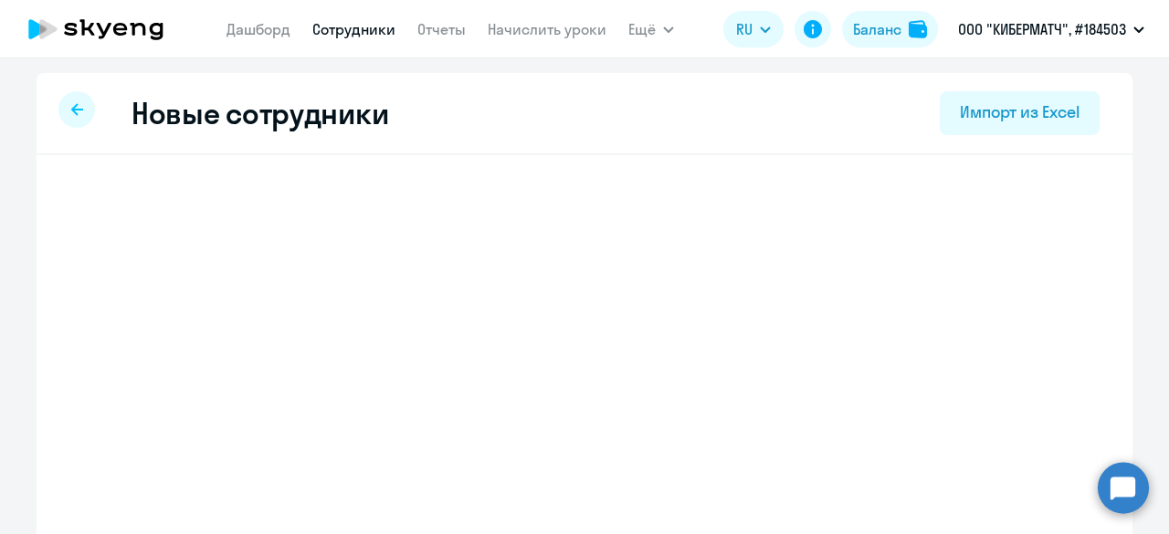
select select "english_adult_not_native_speaker"
select select "3"
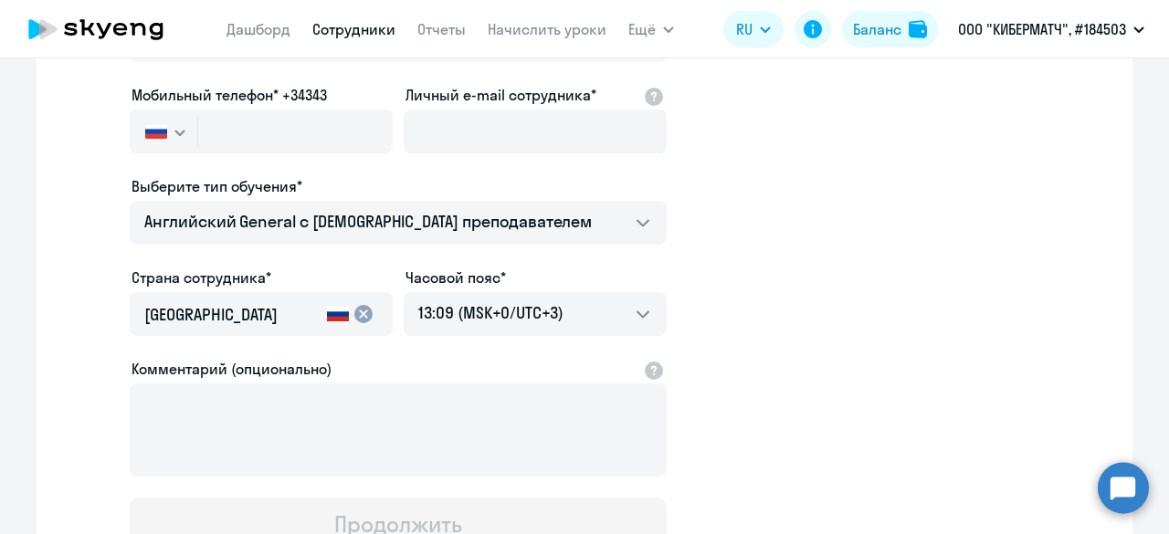
scroll to position [287, 0]
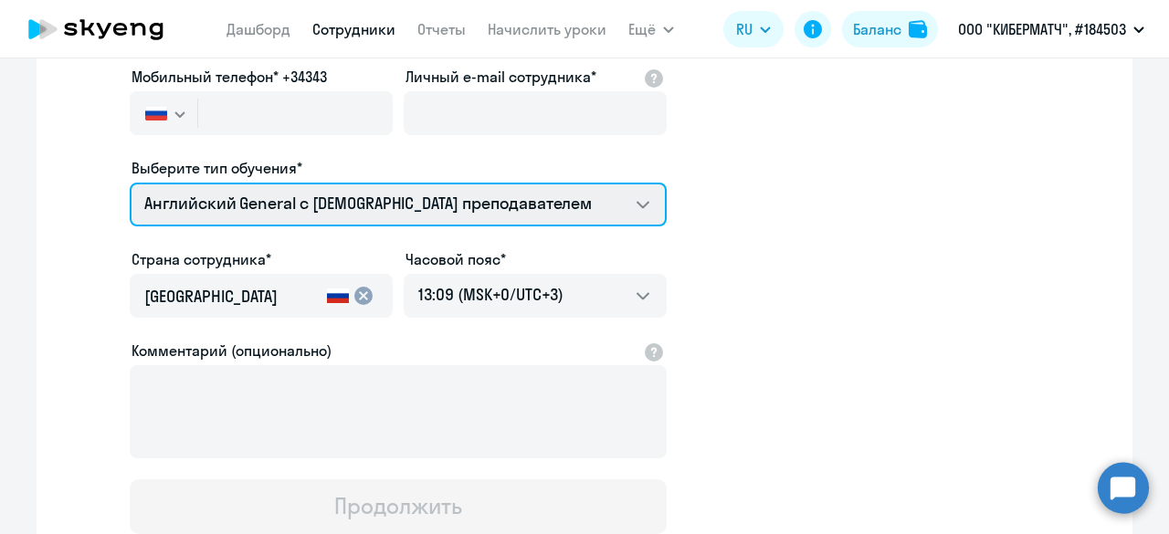
click at [546, 205] on select "Английский General с русскоговорящим преподавателем" at bounding box center [398, 205] width 537 height 44
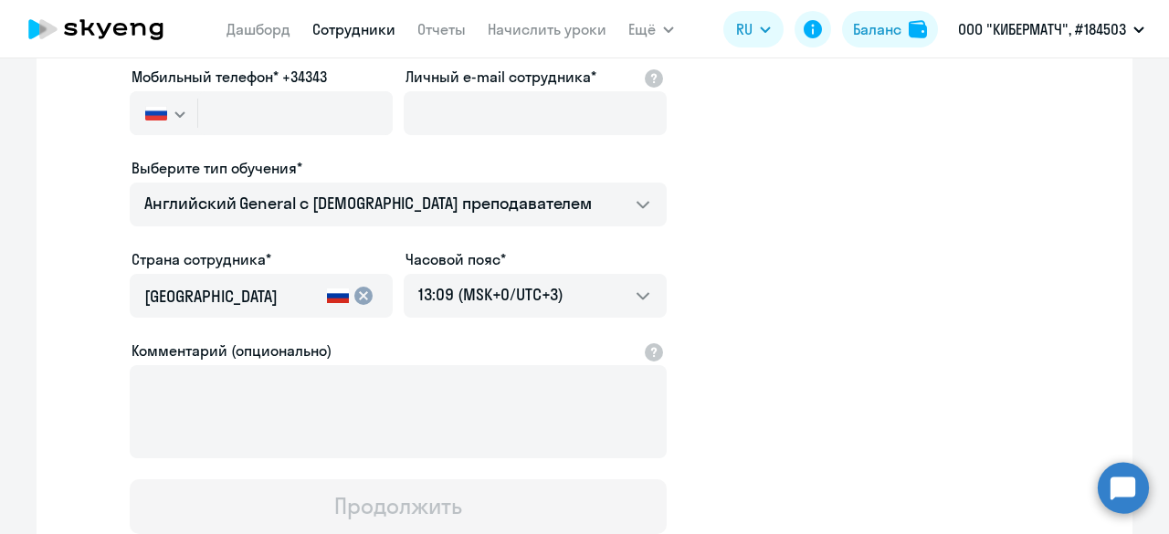
click at [805, 212] on app-new-student-form "Имя и отчество* Добавить себя как ученика Фамилия* Мобильный телефон* +34343 Ро…" at bounding box center [585, 208] width 1038 height 651
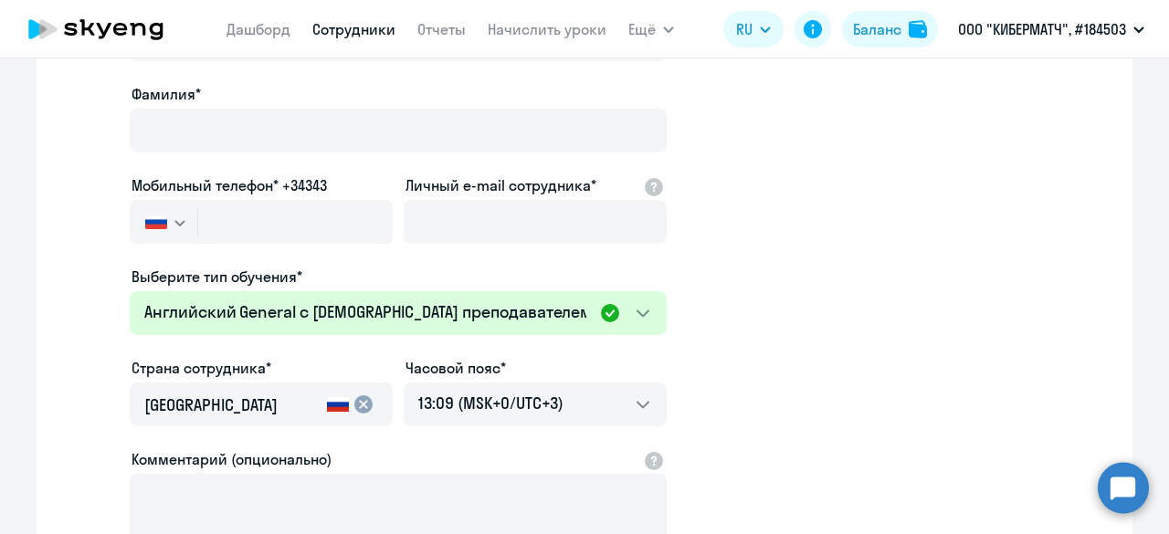
scroll to position [0, 0]
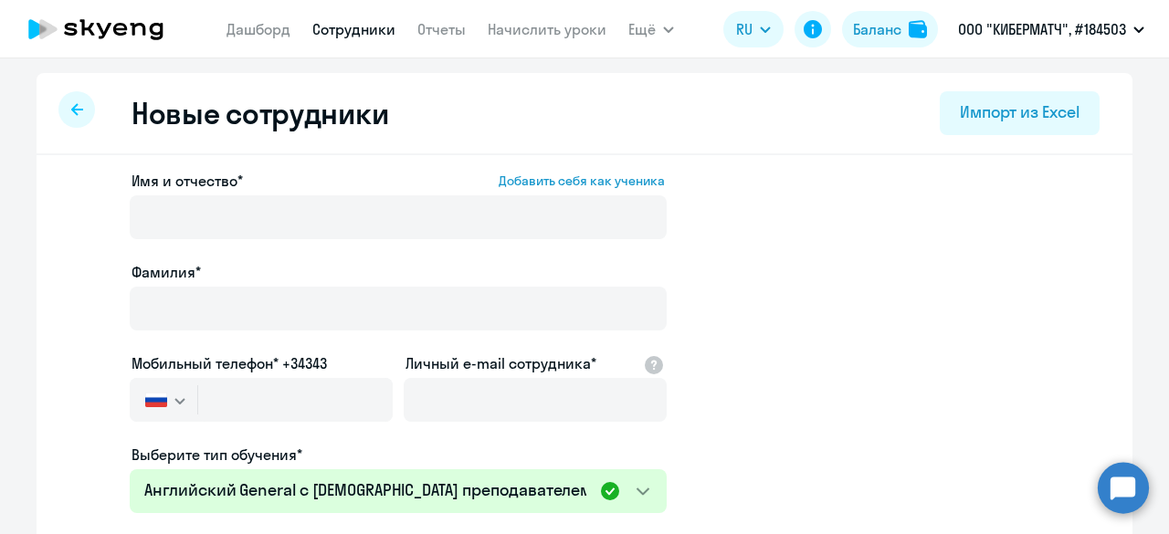
click at [343, 35] on link "Сотрудники" at bounding box center [353, 29] width 83 height 18
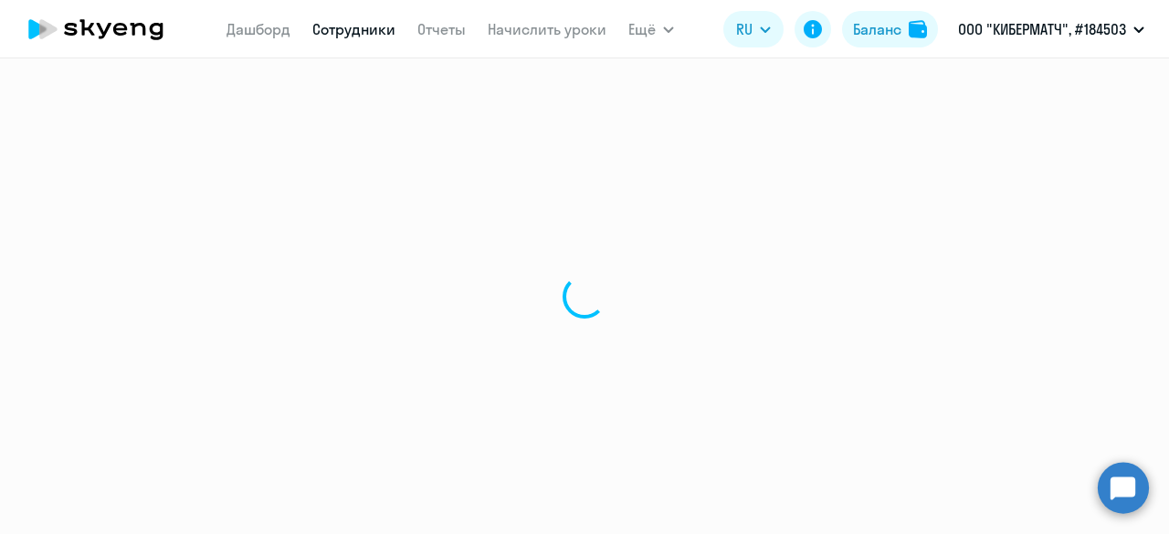
select select "30"
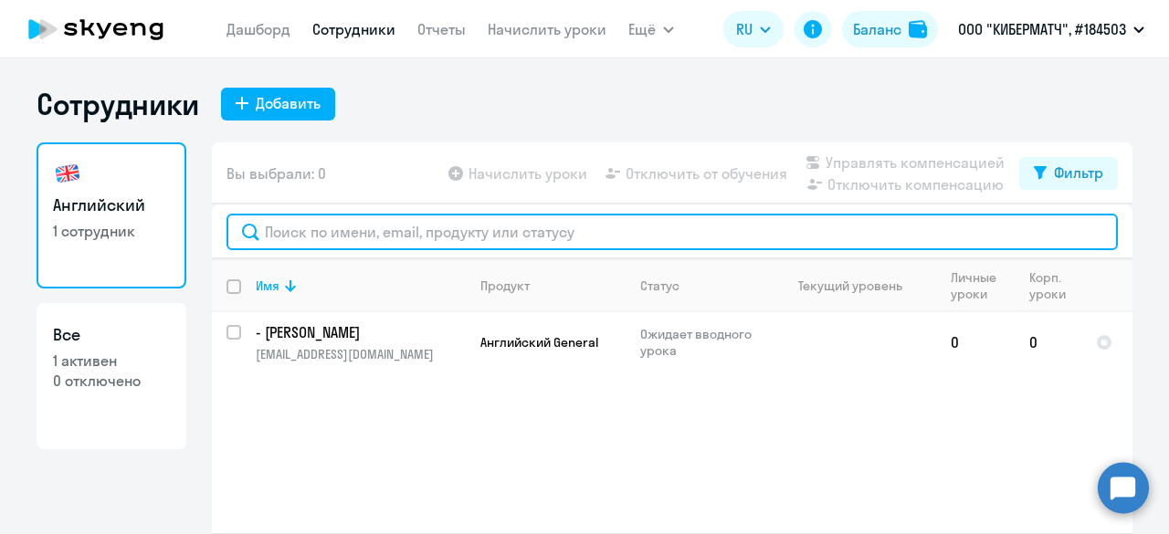
click at [468, 233] on input "text" at bounding box center [672, 232] width 891 height 37
type input "а"
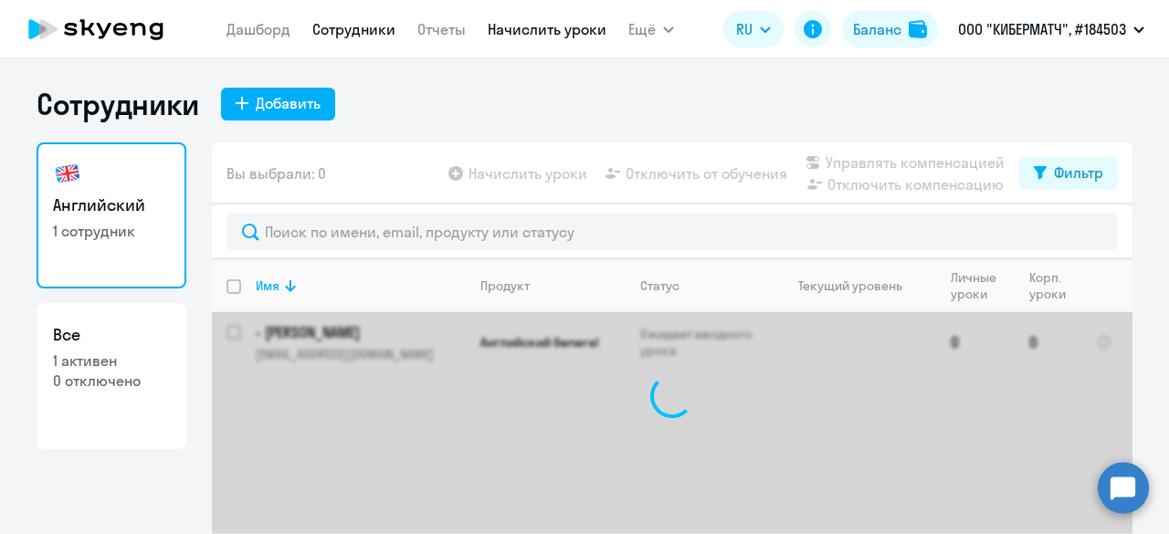
click at [529, 30] on link "Начислить уроки" at bounding box center [547, 29] width 119 height 18
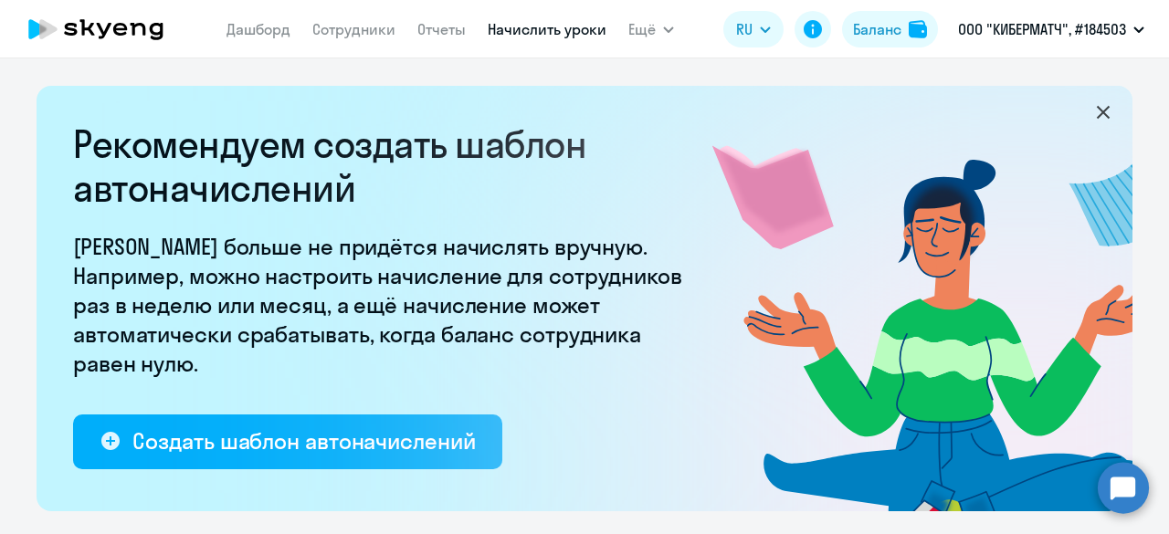
select select "10"
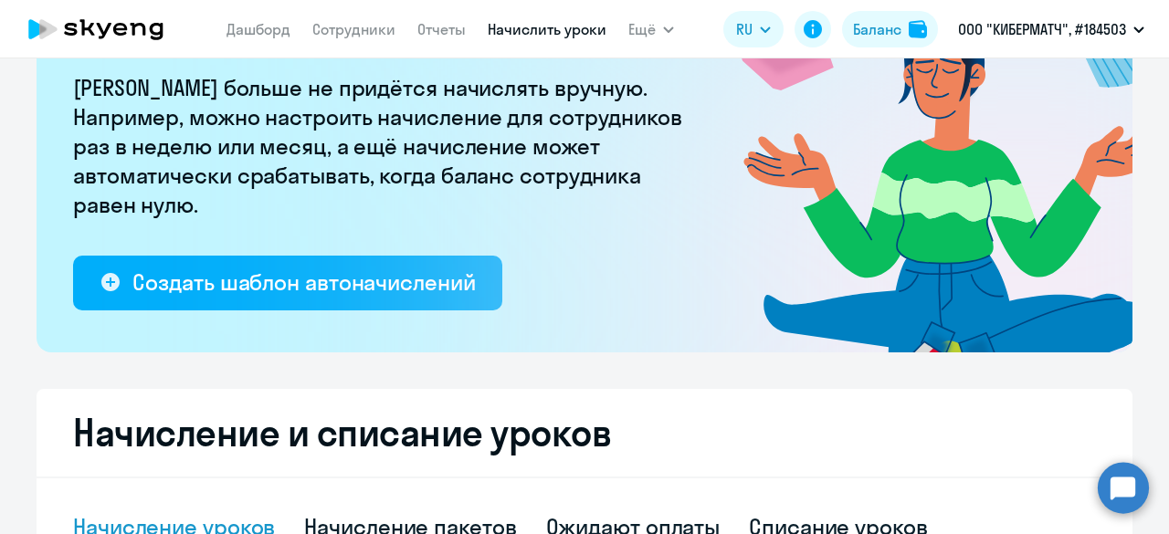
scroll to position [150, 0]
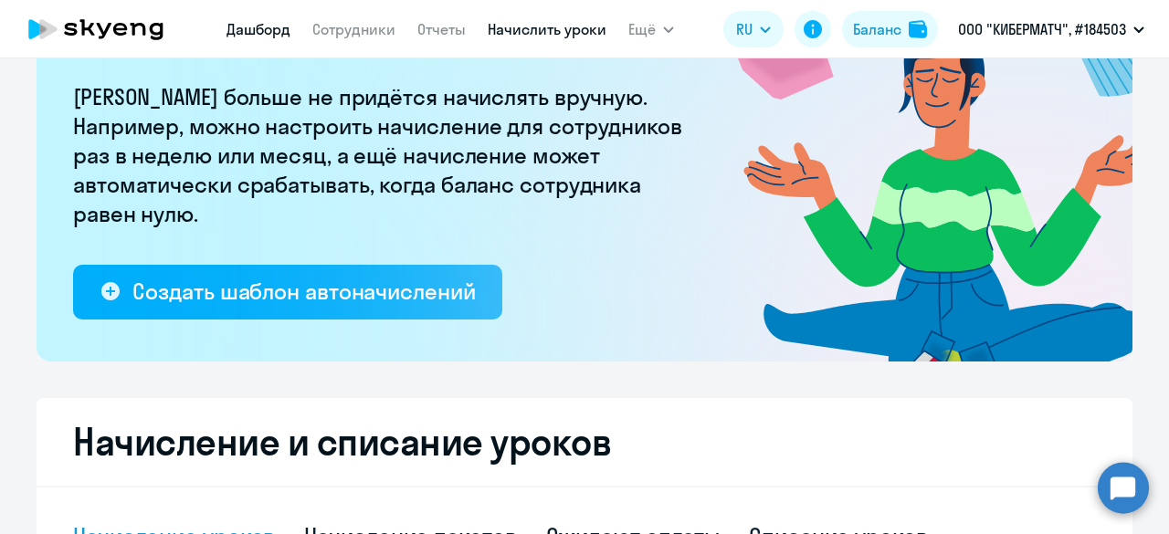
click at [252, 24] on link "Дашборд" at bounding box center [259, 29] width 64 height 18
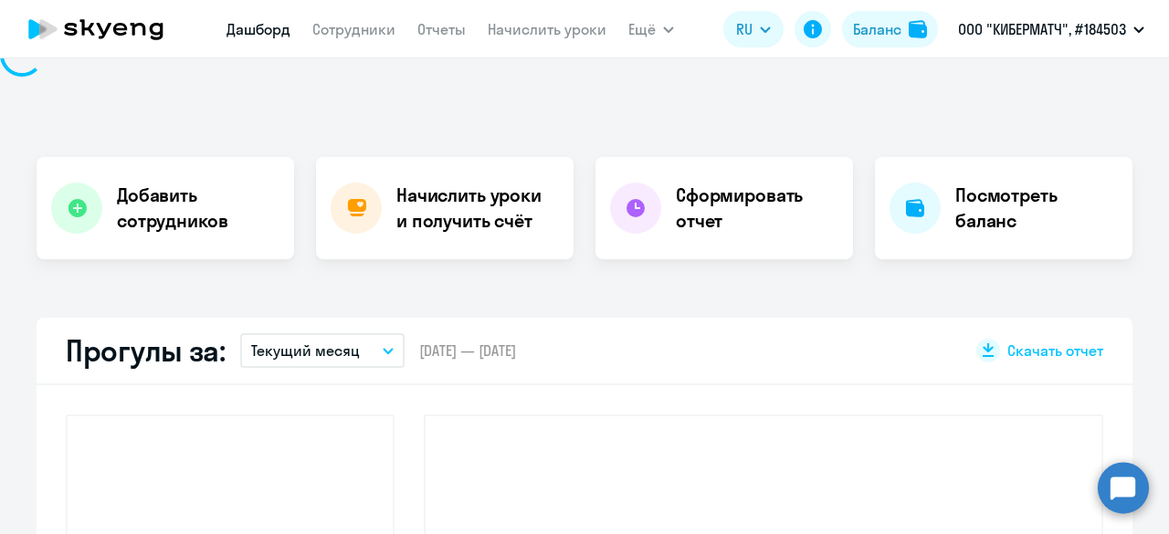
scroll to position [278, 0]
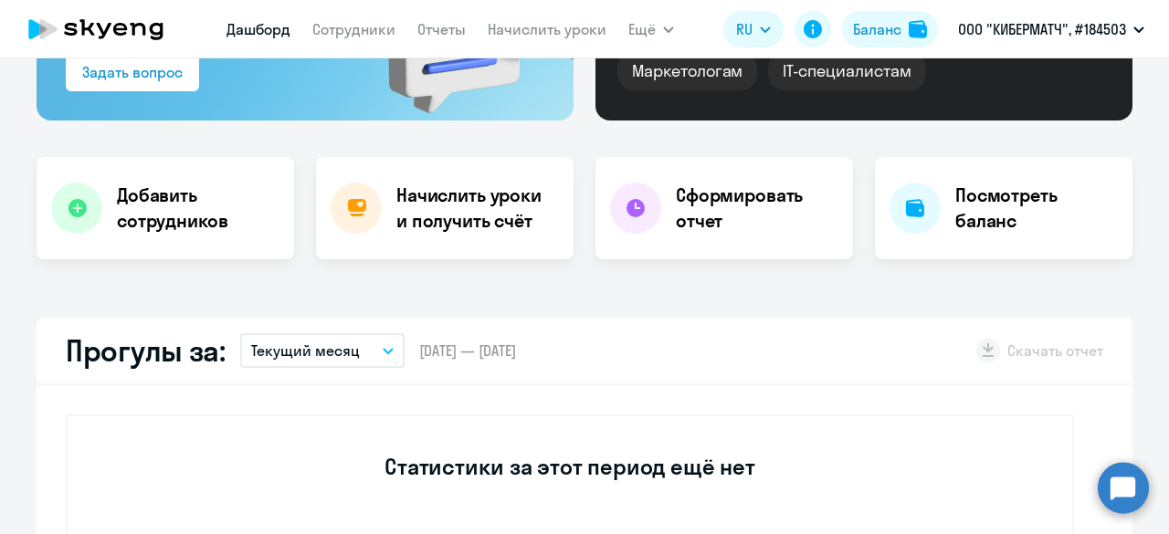
select select "30"
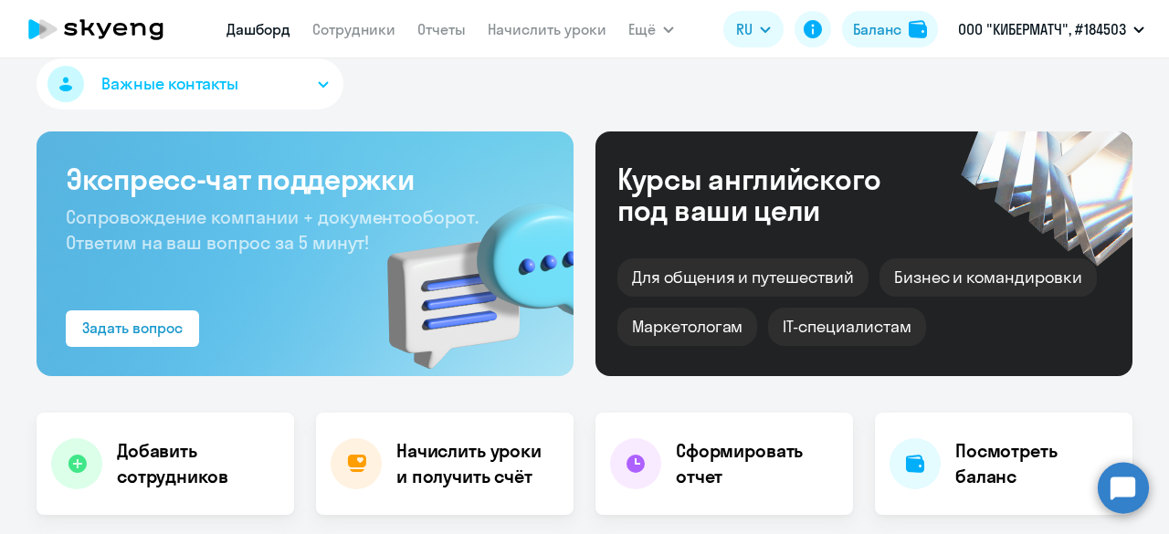
scroll to position [0, 0]
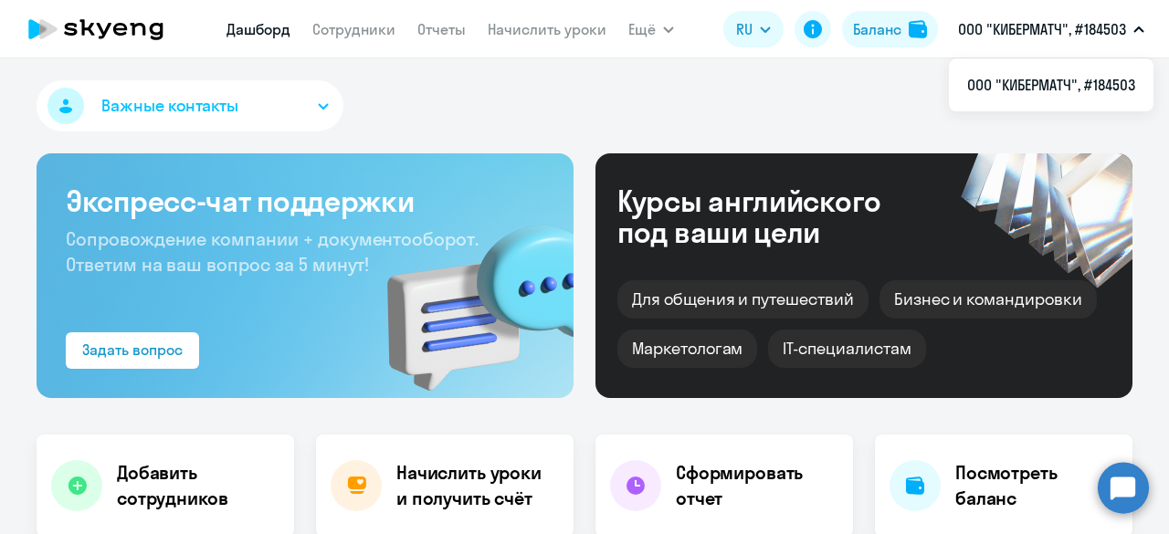
click at [376, 101] on div "Важные контакты" at bounding box center [585, 109] width 1096 height 58
click at [1124, 381] on div "Курсы английского под ваши цели Для общения и путешествий Бизнес и командировки…" at bounding box center [864, 275] width 537 height 245
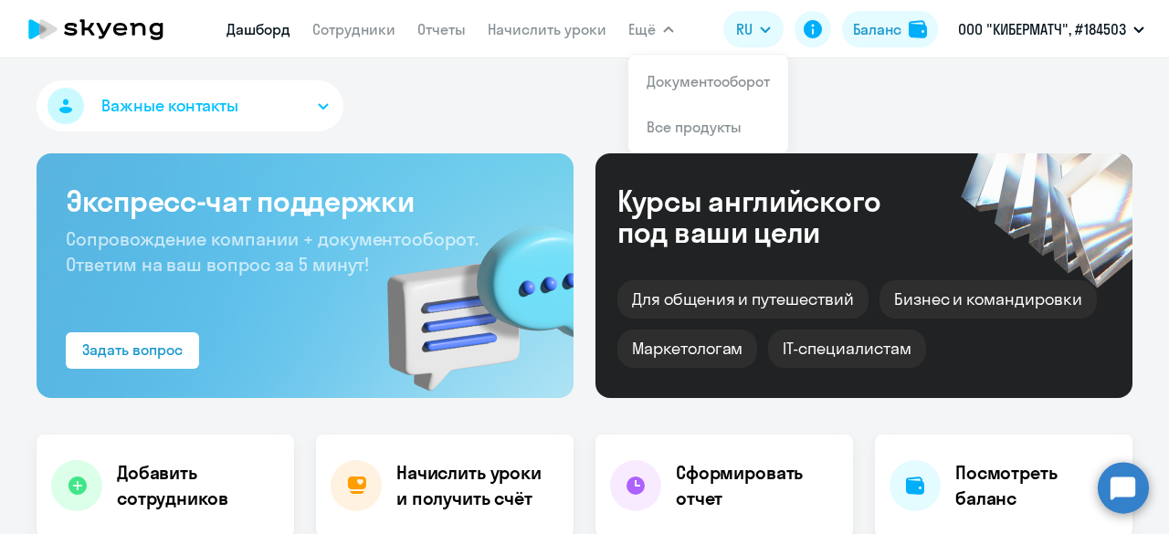
click at [681, 84] on link "Документооборот" at bounding box center [708, 81] width 123 height 18
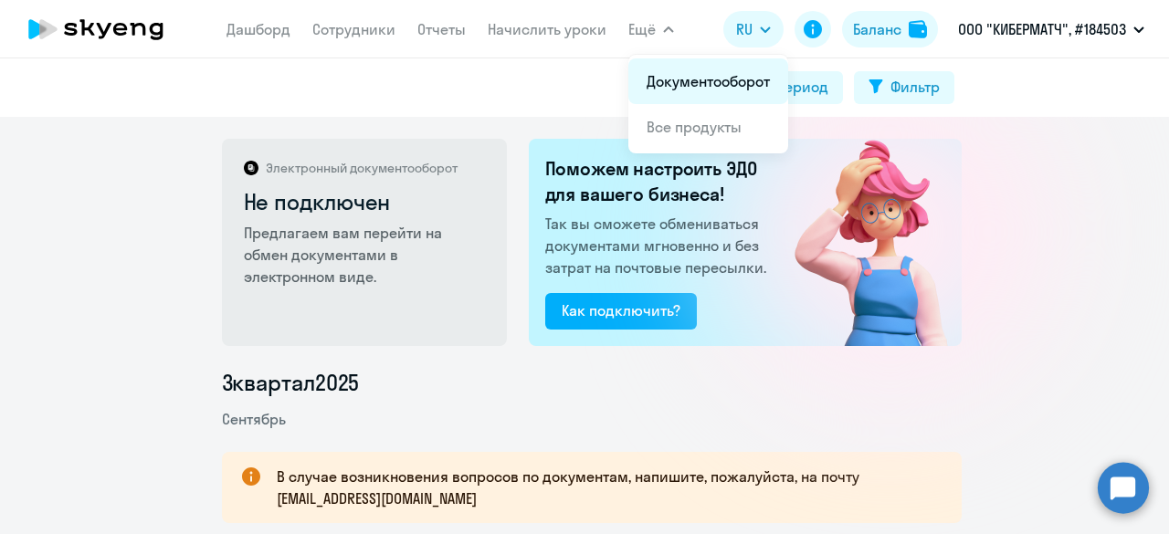
click at [722, 83] on link "Документооборот" at bounding box center [708, 81] width 123 height 18
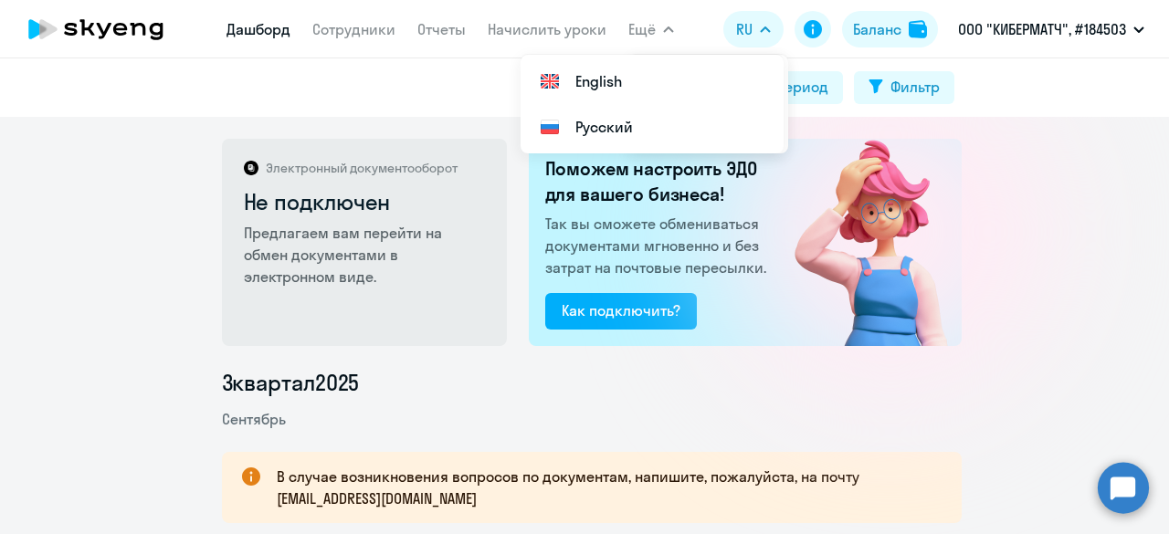
click at [262, 26] on link "Дашборд" at bounding box center [259, 29] width 64 height 18
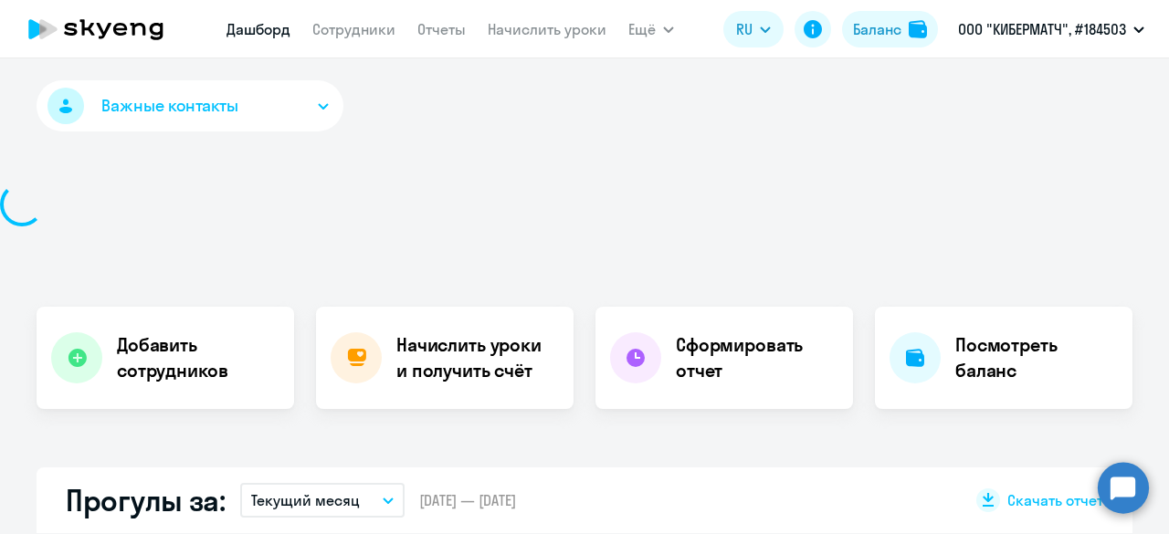
select select "30"
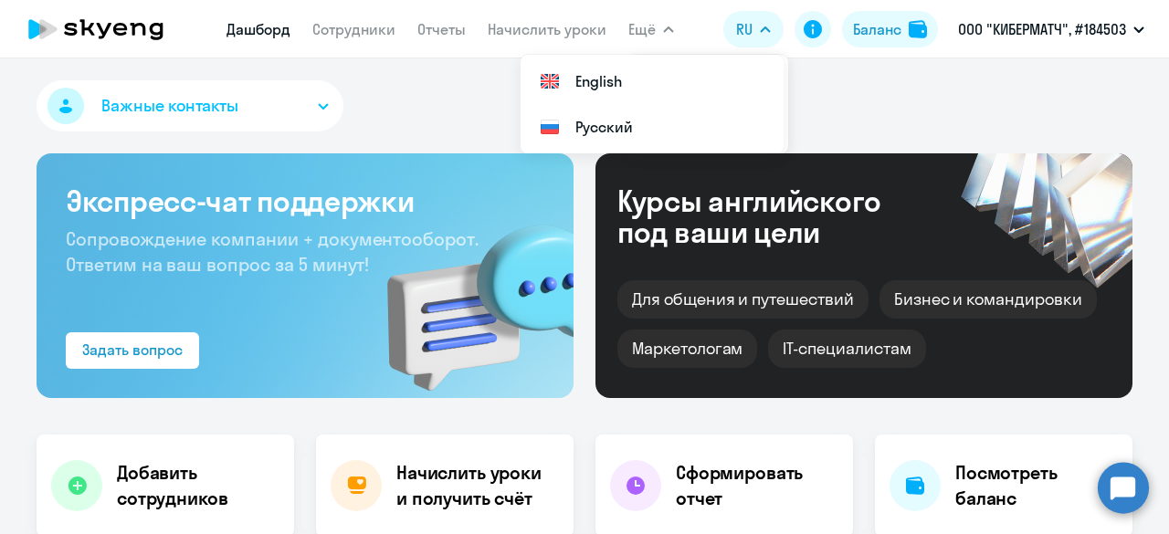
click at [658, 26] on button "Ещё" at bounding box center [651, 29] width 46 height 37
click at [404, 94] on div "Важные контакты" at bounding box center [585, 109] width 1096 height 58
click at [754, 28] on button "RU" at bounding box center [753, 29] width 60 height 37
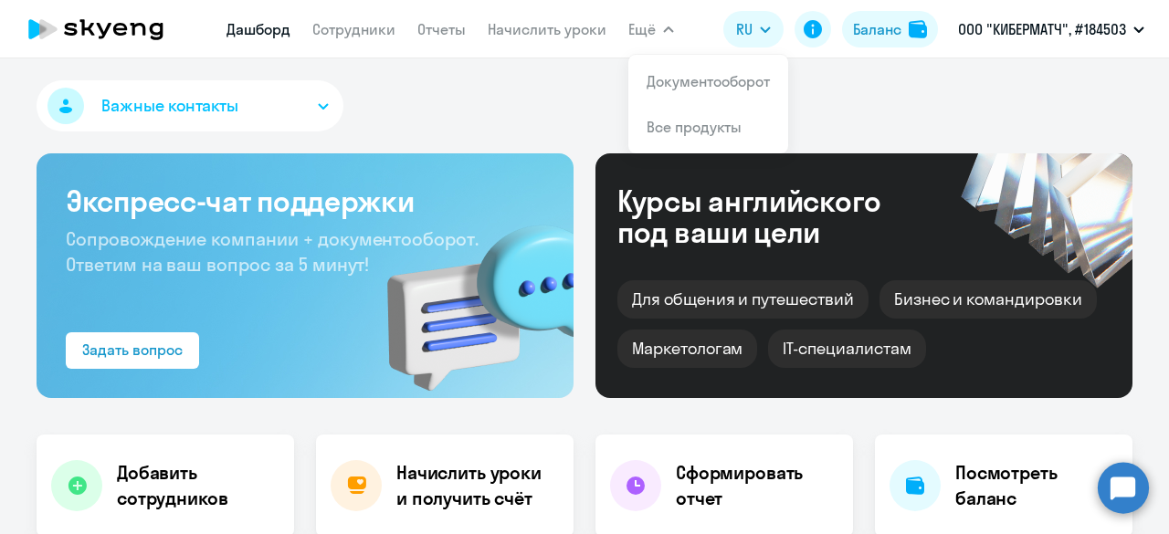
click at [429, 98] on div "Важные контакты" at bounding box center [585, 109] width 1096 height 58
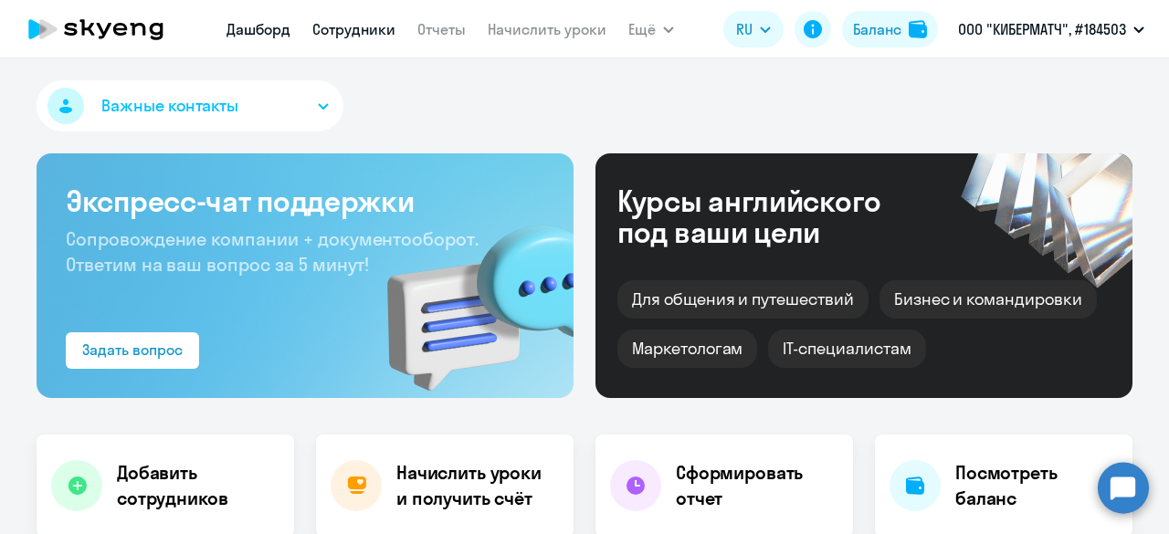
click at [365, 38] on link "Сотрудники" at bounding box center [353, 29] width 83 height 18
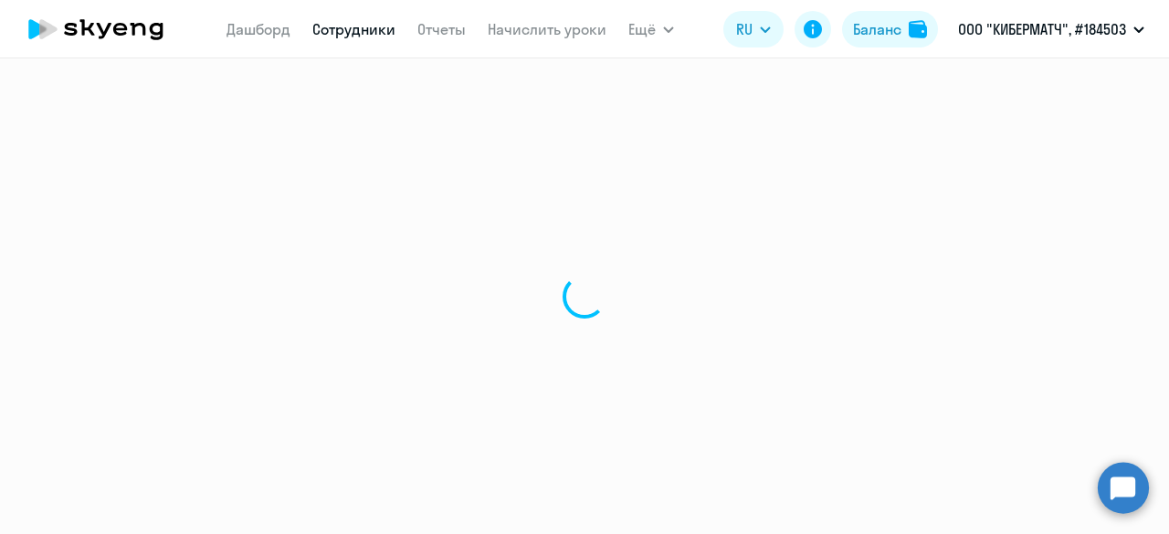
select select "30"
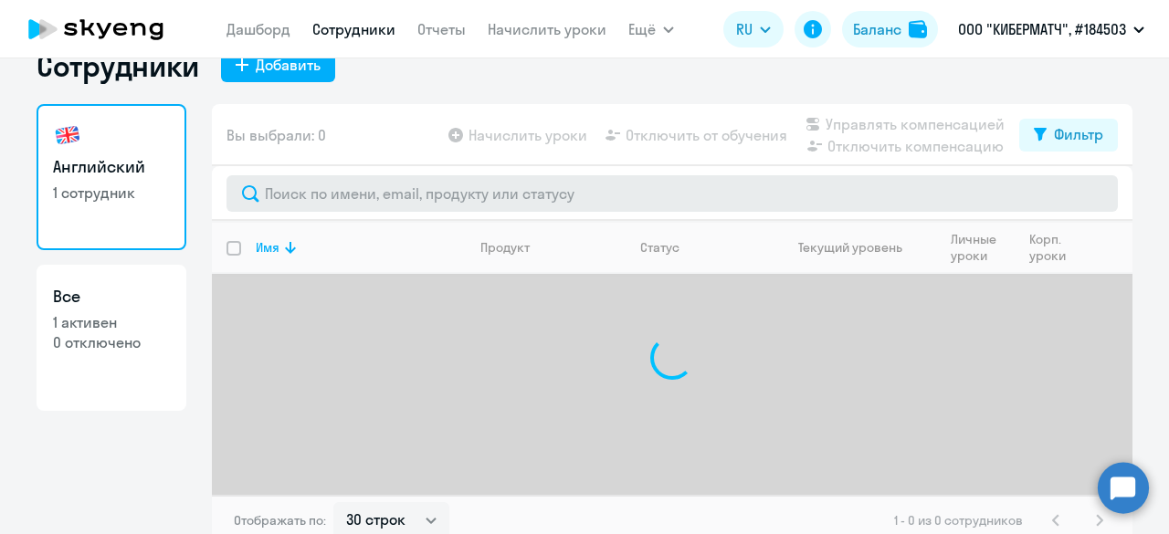
scroll to position [49, 0]
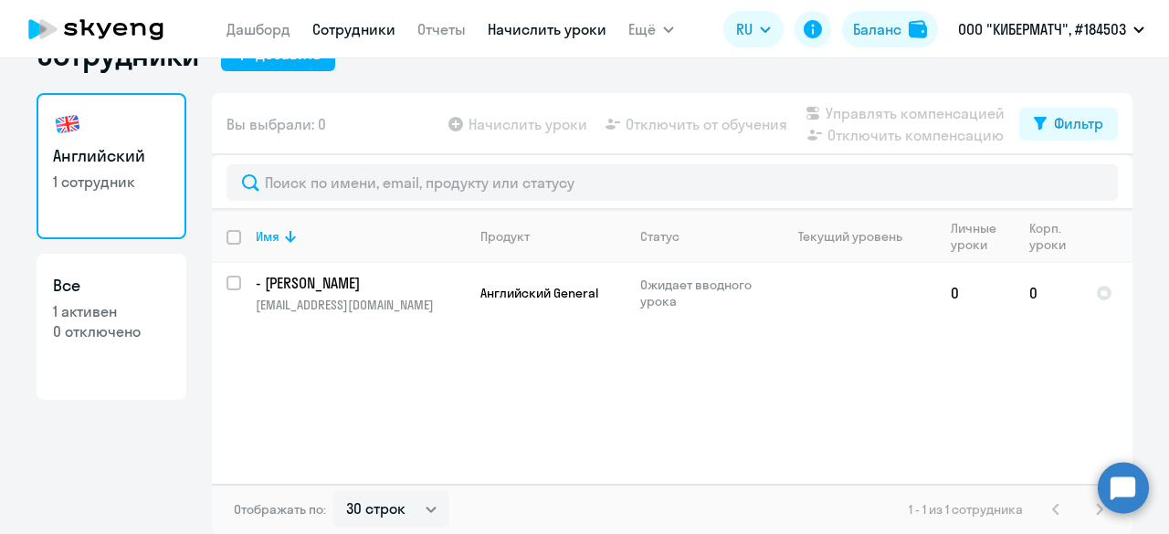
click at [532, 26] on link "Начислить уроки" at bounding box center [547, 29] width 119 height 18
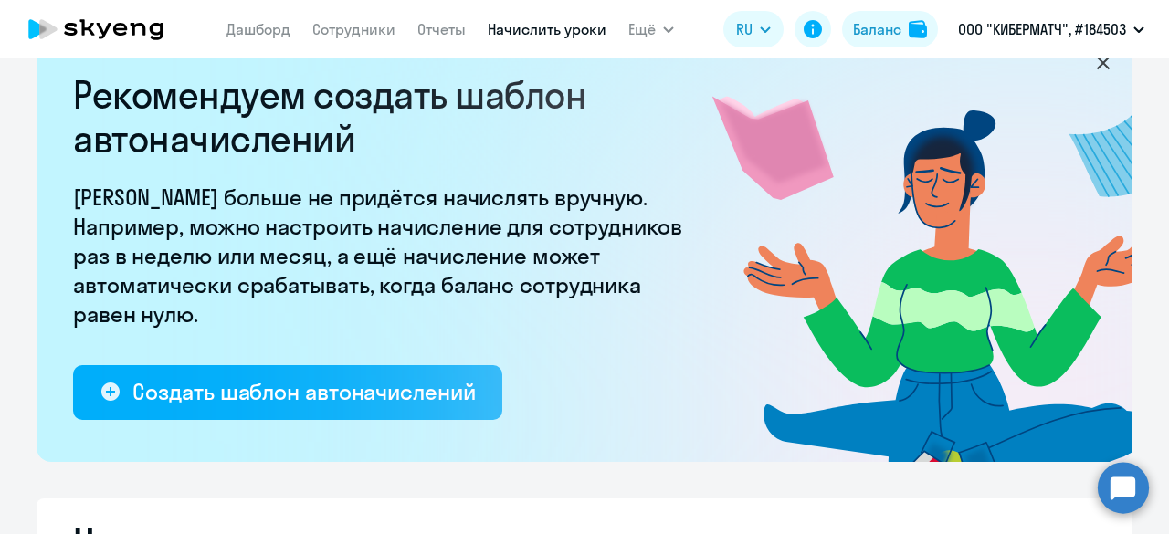
select select "10"
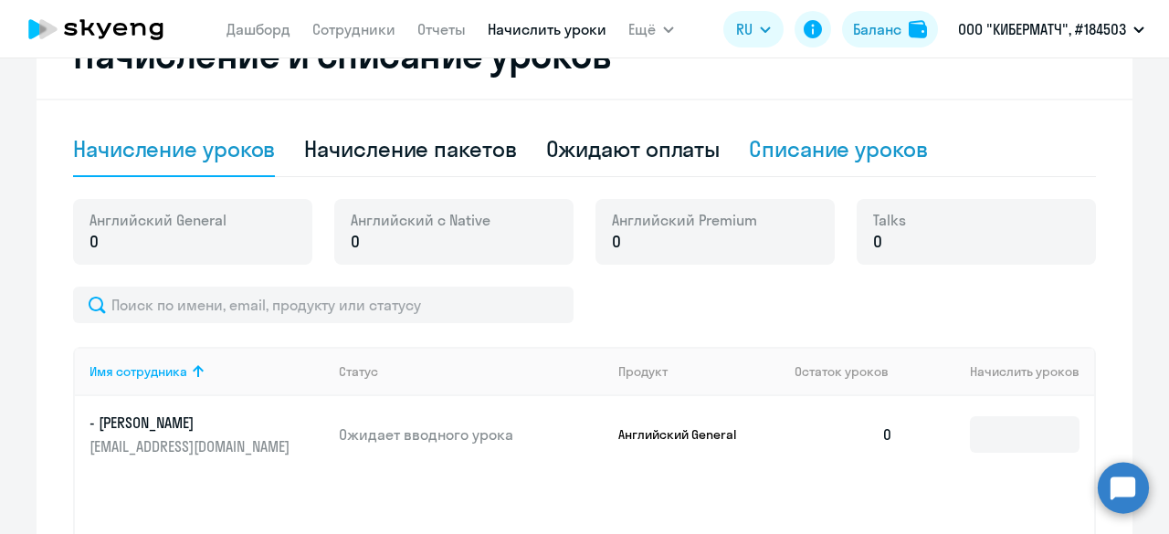
click at [780, 151] on div "Списание уроков" at bounding box center [838, 148] width 179 height 29
select select "10"
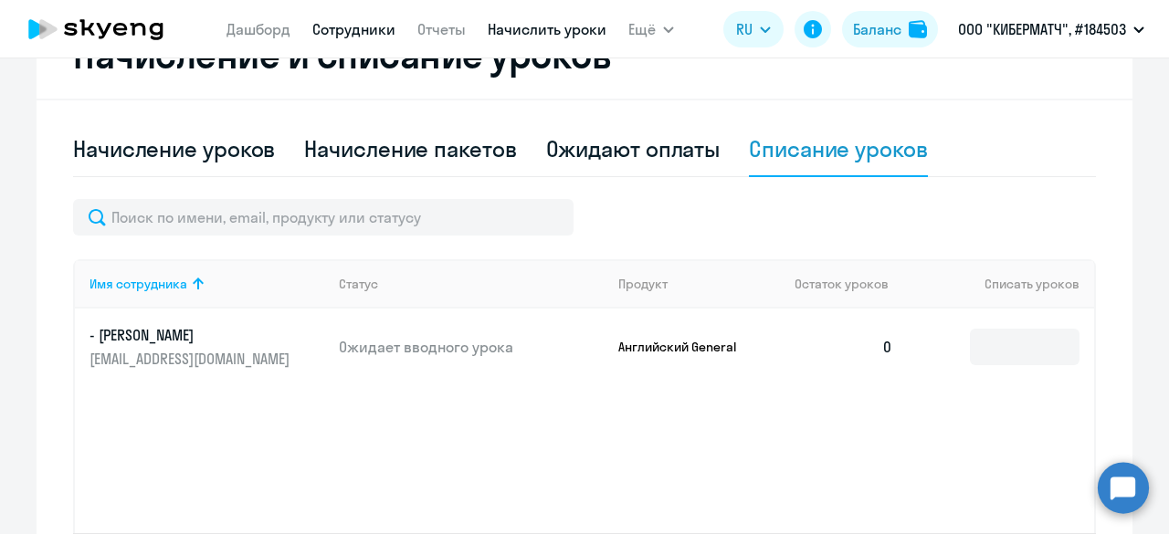
click at [343, 31] on link "Сотрудники" at bounding box center [353, 29] width 83 height 18
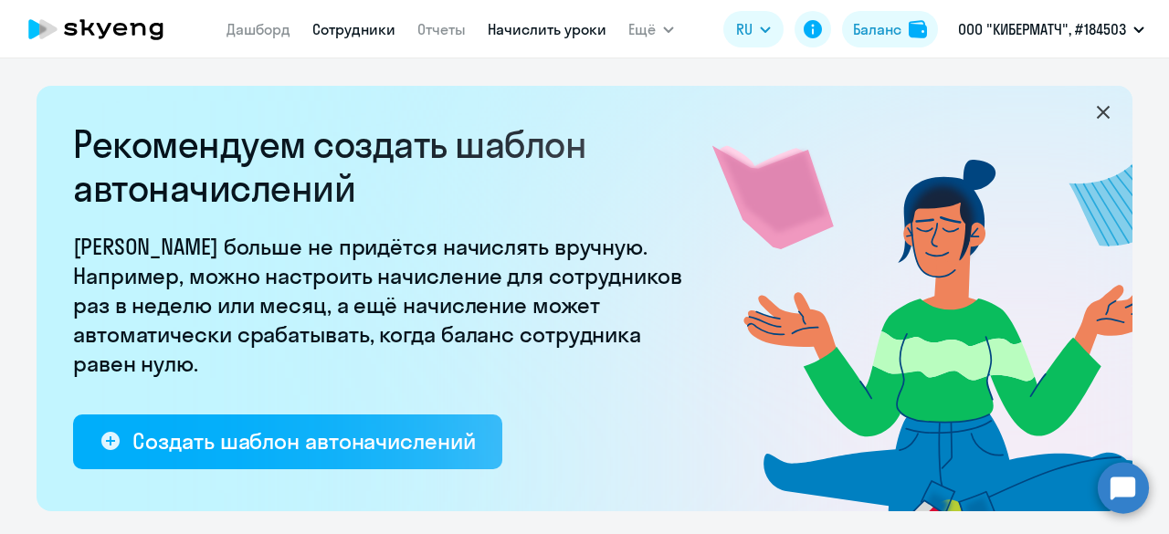
select select "30"
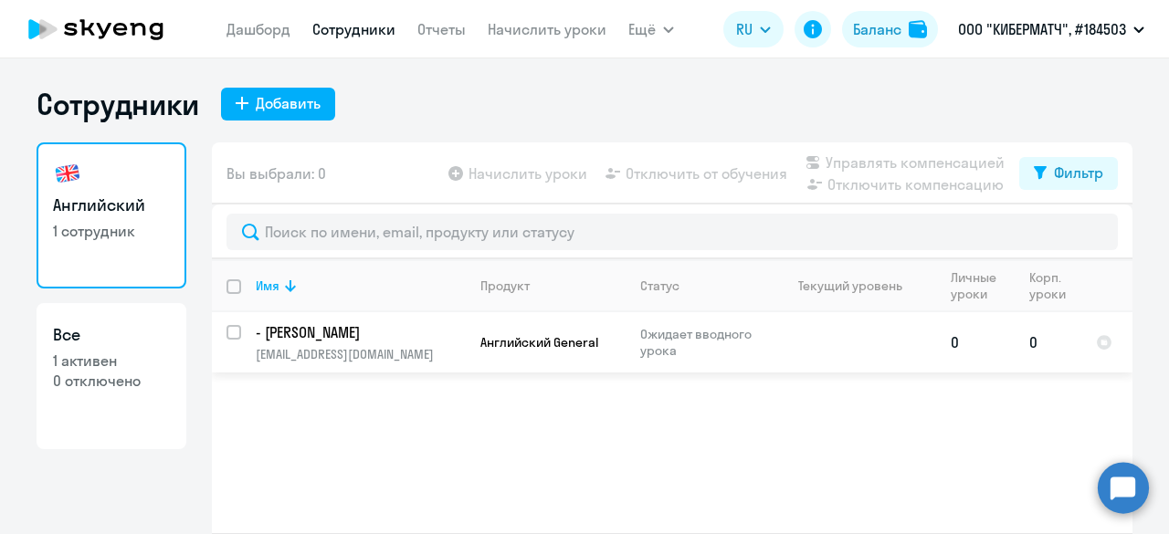
click at [214, 329] on div at bounding box center [235, 333] width 44 height 44
checkbox input "true"
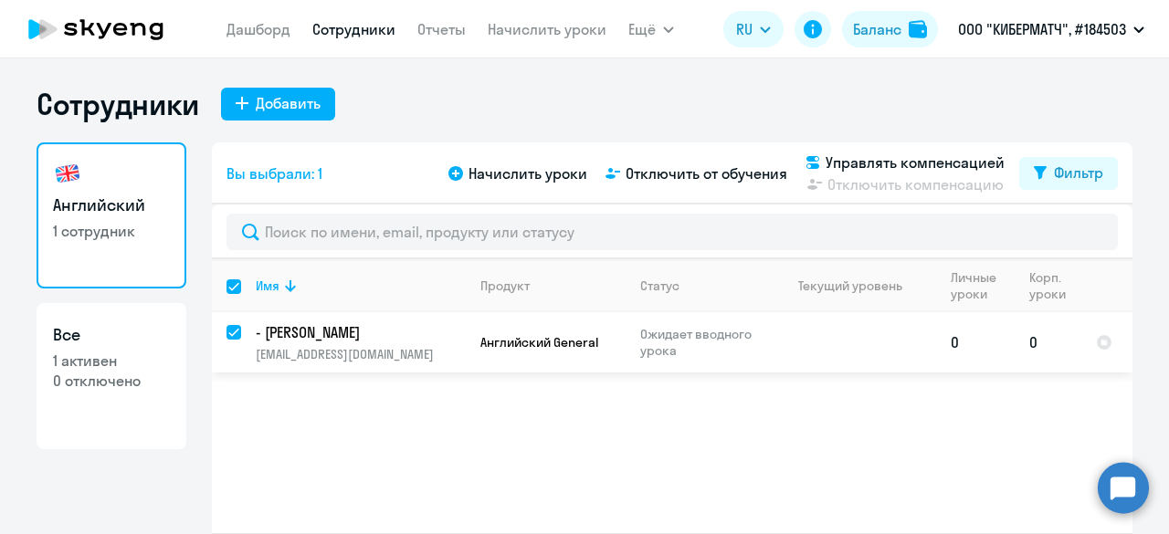
click at [215, 342] on div at bounding box center [235, 333] width 44 height 44
checkbox input "false"
